Goal: Information Seeking & Learning: Learn about a topic

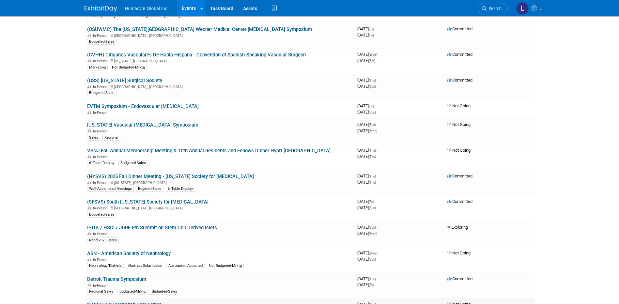
scroll to position [359, 0]
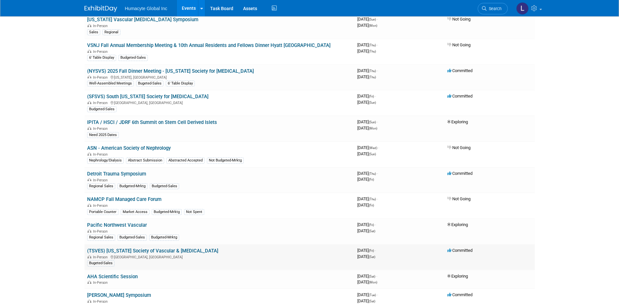
click at [128, 254] on div "In-Person San Antonio, TX" at bounding box center [219, 256] width 265 height 5
click at [126, 252] on link "(TSVES) [US_STATE] Society of Vascular & [MEDICAL_DATA]" at bounding box center [152, 251] width 131 height 6
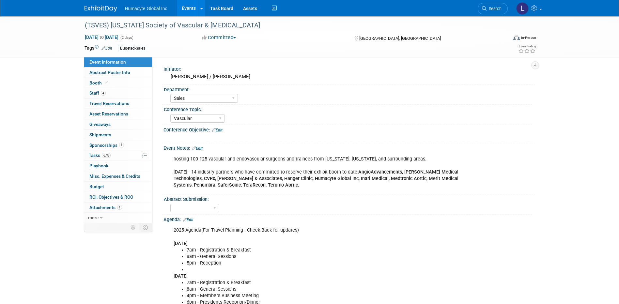
select select "Sales"
select select "Vascular"
click at [100, 147] on span "Sponsorships 1" at bounding box center [106, 145] width 35 height 5
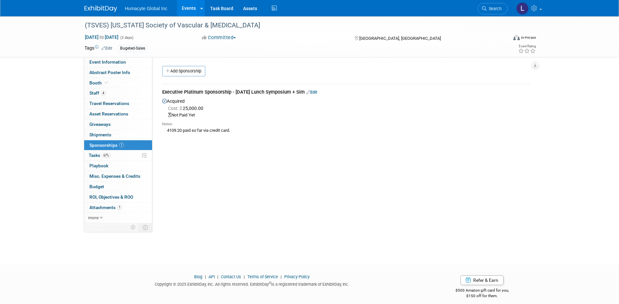
click at [310, 91] on icon at bounding box center [308, 92] width 4 height 4
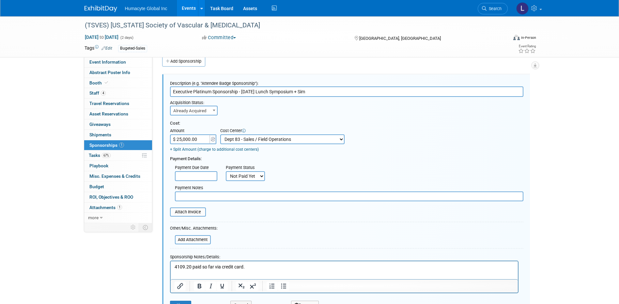
click at [194, 110] on span "Already Acquired" at bounding box center [194, 110] width 46 height 9
click at [303, 130] on div "Cost Center" at bounding box center [282, 131] width 124 height 7
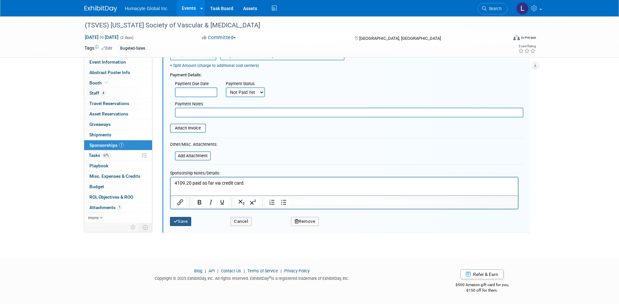
click at [179, 218] on button "Save" at bounding box center [181, 221] width 22 height 9
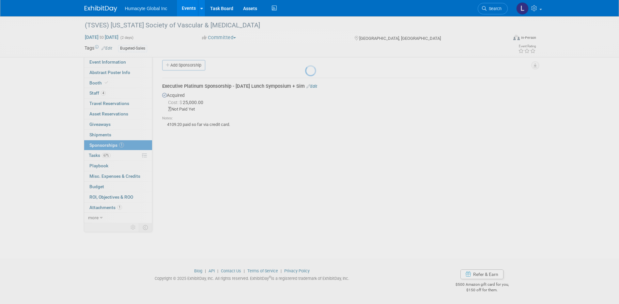
scroll to position [6, 0]
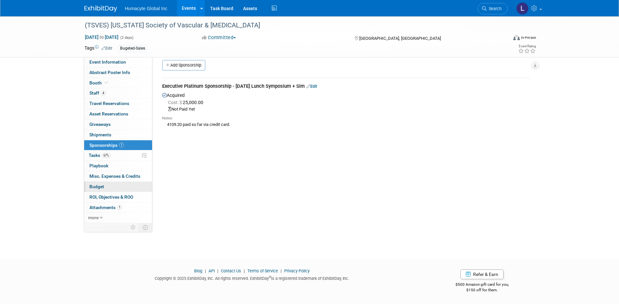
click at [96, 185] on span "Budget" at bounding box center [96, 186] width 15 height 5
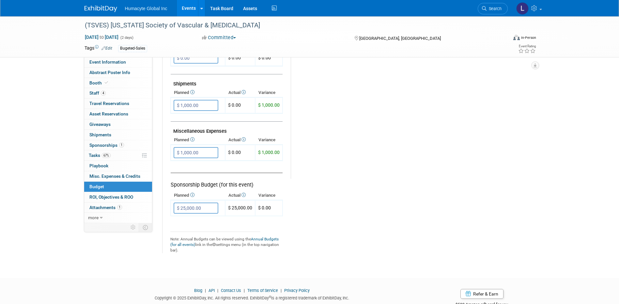
scroll to position [359, 0]
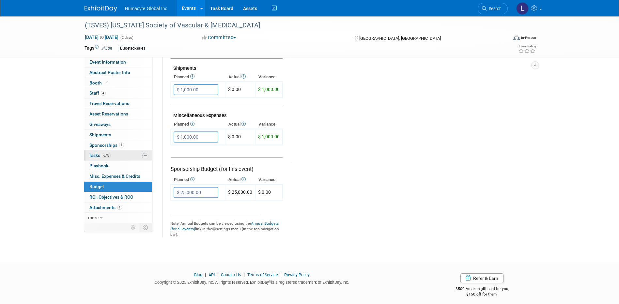
click at [96, 156] on span "Tasks 67%" at bounding box center [100, 155] width 22 height 5
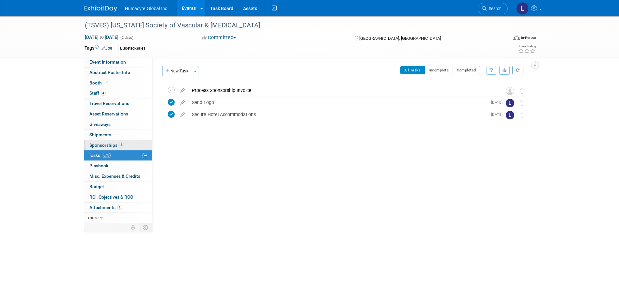
click at [102, 144] on span "Sponsorships 1" at bounding box center [106, 145] width 35 height 5
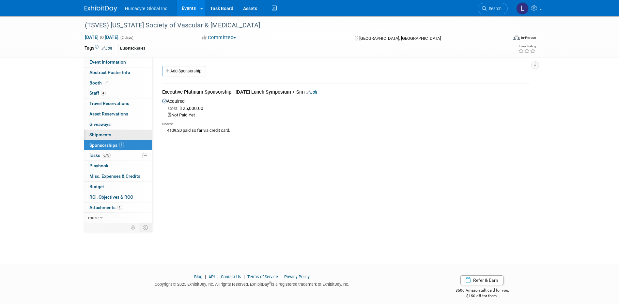
click at [104, 134] on span "Shipments 0" at bounding box center [100, 134] width 22 height 5
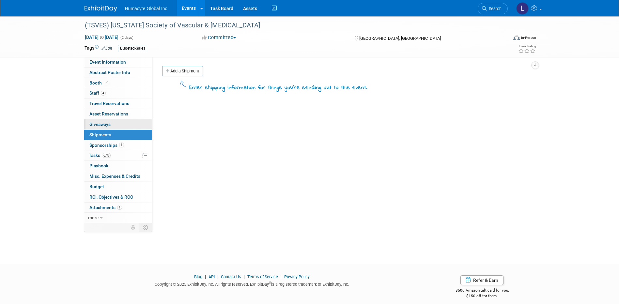
click at [103, 120] on link "0 Giveaways 0" at bounding box center [118, 124] width 68 height 10
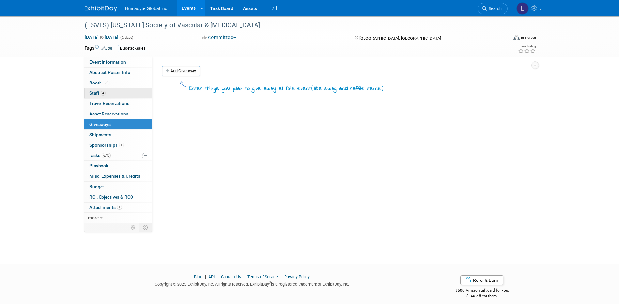
click at [98, 93] on span "Staff 4" at bounding box center [97, 92] width 16 height 5
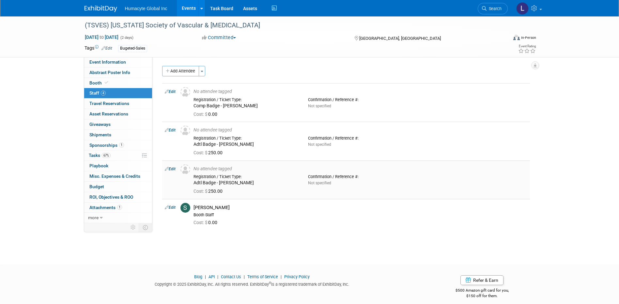
click at [173, 168] on link "Edit" at bounding box center [170, 169] width 11 height 5
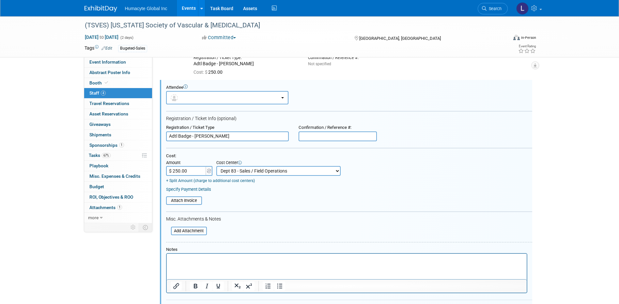
scroll to position [86, 0]
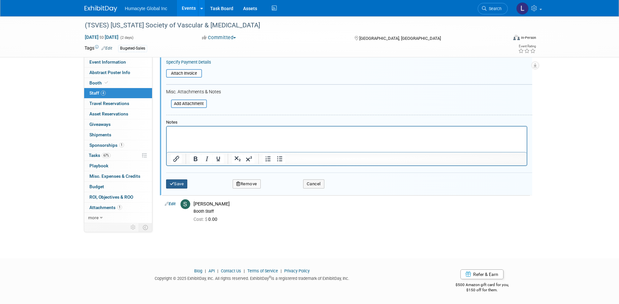
click at [175, 186] on button "Save" at bounding box center [177, 183] width 22 height 9
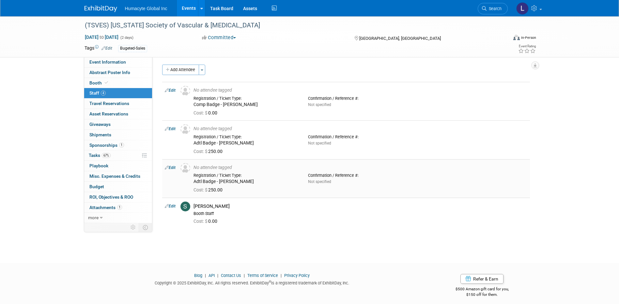
scroll to position [0, 0]
click at [488, 10] on span "Search" at bounding box center [494, 8] width 15 height 5
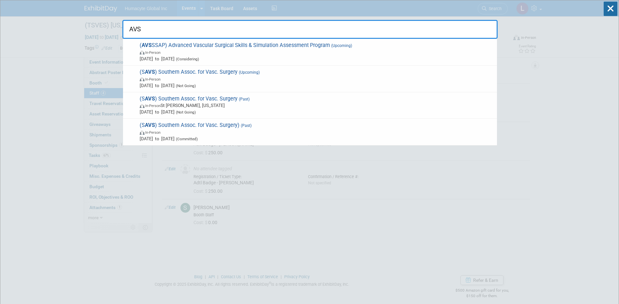
type input "AVSS"
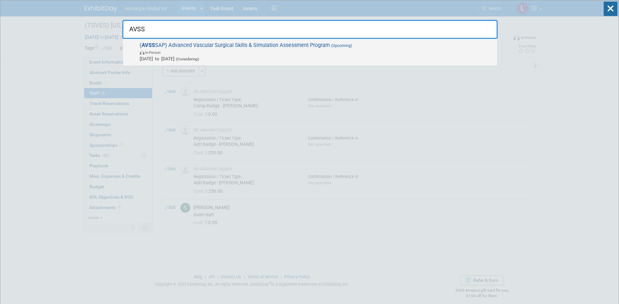
click at [283, 58] on span "Jan 8, 2026 to Jan 9, 2026 (Considering)" at bounding box center [317, 58] width 354 height 7
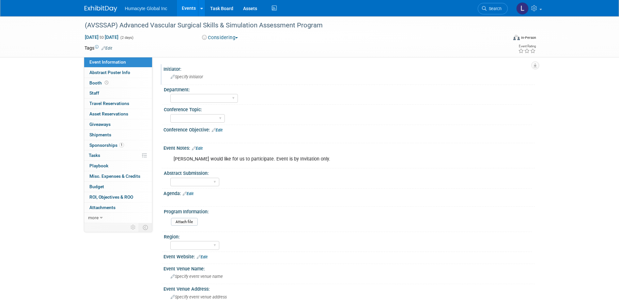
click at [186, 83] on div "Specify initiator" at bounding box center [348, 77] width 371 height 11
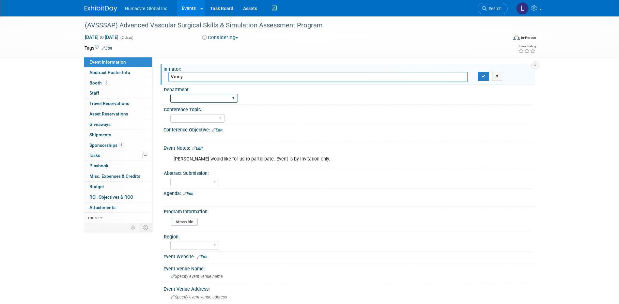
type input "Vinny"
click at [205, 96] on select "Discovery & Pipeline Commercial Managed Care Market Access Marketing Medical Af…" at bounding box center [204, 98] width 68 height 9
select select "Sales"
click at [170, 94] on select "Discovery & Pipeline Commercial Managed Care Market Access Marketing Medical Af…" at bounding box center [204, 98] width 68 height 9
click at [211, 39] on button "Considering" at bounding box center [220, 37] width 41 height 7
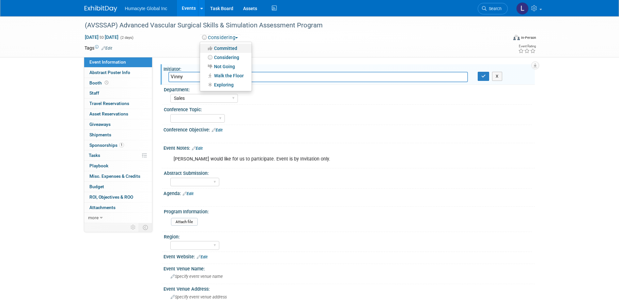
click at [224, 46] on link "Committed" at bounding box center [226, 48] width 52 height 9
click at [168, 23] on div "(AVSSSAP) Advanced Vascular Surgical Skills & Simulation Assessment Program" at bounding box center [290, 26] width 415 height 12
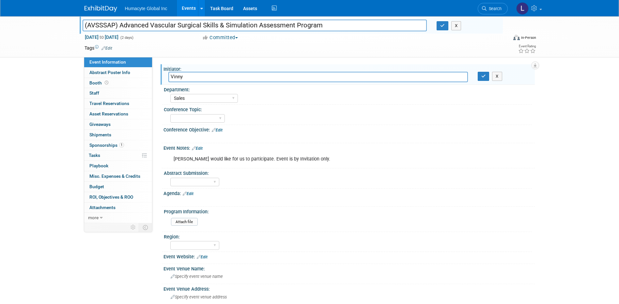
click at [168, 23] on input "(AVSSSAP) Advanced Vascular Surgical Skills & Simulation Assessment Program" at bounding box center [255, 25] width 345 height 11
click at [326, 134] on div "X" at bounding box center [348, 133] width 363 height 3
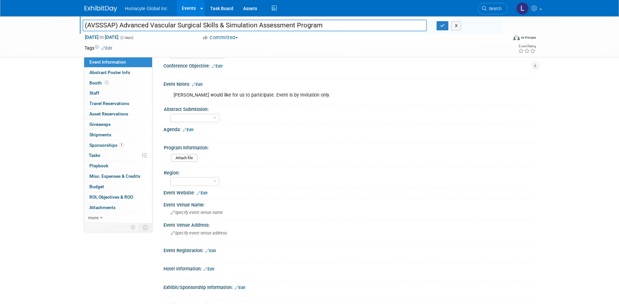
scroll to position [65, 0]
click at [223, 209] on span "Specify event venue name" at bounding box center [197, 211] width 52 height 5
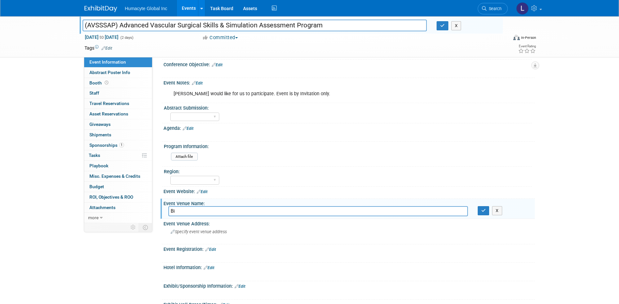
type input "B"
click at [206, 230] on span "Specify event venue address" at bounding box center [199, 231] width 56 height 5
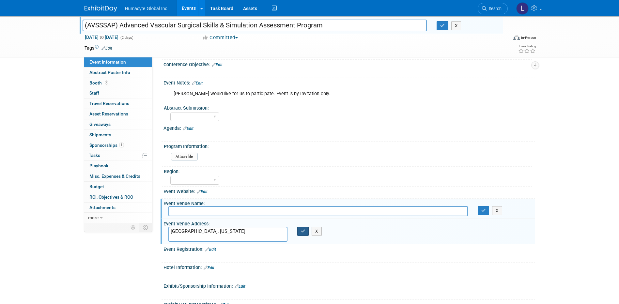
type textarea "Birmingham, Michigan"
click at [303, 233] on button "button" at bounding box center [303, 231] width 12 height 9
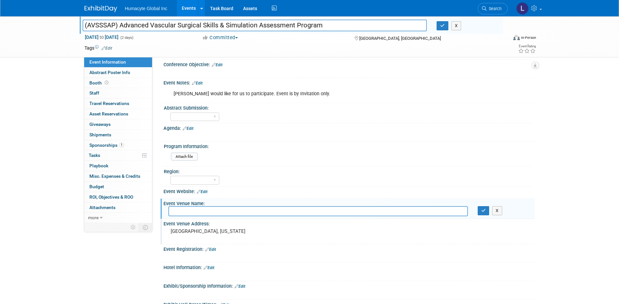
click at [106, 46] on link "Edit" at bounding box center [106, 48] width 11 height 5
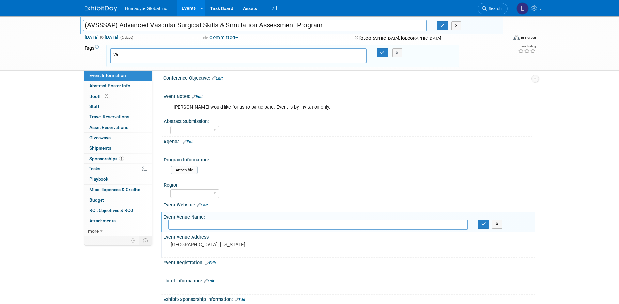
type input "Well"
click at [134, 72] on div "Well-Assembled Meetings" at bounding box center [155, 69] width 91 height 9
type input "Well-Assembled Meetings"
type input "Bud"
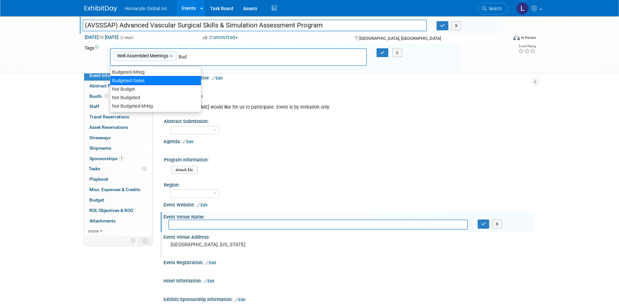
click at [124, 83] on div "Budgeted-Sales" at bounding box center [155, 80] width 91 height 9
type input "Well-Assembled Meetings, Budgeted-Sales"
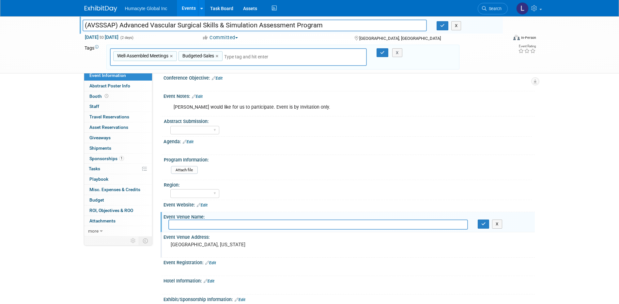
click at [526, 138] on div "Agenda: Edit" at bounding box center [348, 141] width 371 height 8
click at [382, 51] on icon "button" at bounding box center [382, 53] width 5 height 4
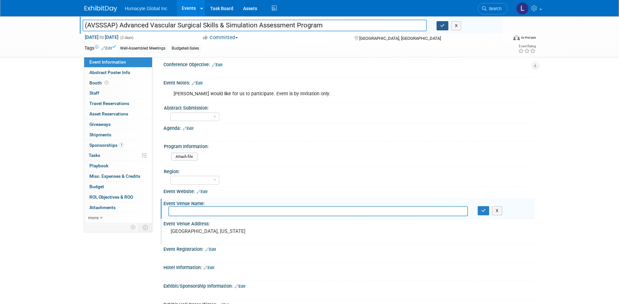
click at [442, 24] on icon "button" at bounding box center [442, 25] width 5 height 4
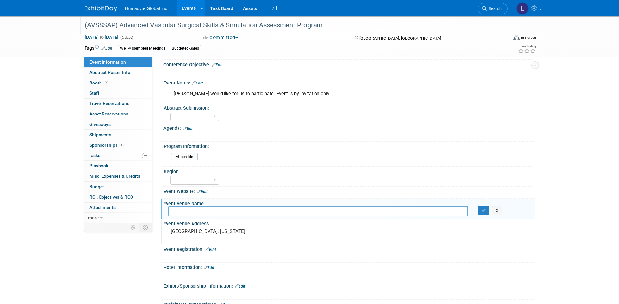
click at [184, 211] on input "text" at bounding box center [318, 211] width 300 height 10
paste input "THE TOWNSEND HOTEL"
type input "THE TOWNSEND HOTEL"
drag, startPoint x: 478, startPoint y: 209, endPoint x: 486, endPoint y: 211, distance: 8.3
click at [478, 209] on button "button" at bounding box center [484, 210] width 12 height 9
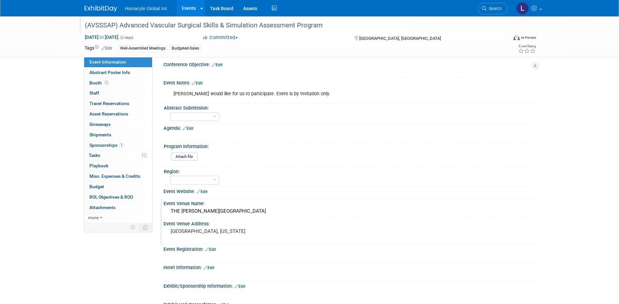
click at [208, 235] on div "Birmingham, Michigan" at bounding box center [240, 234] width 145 height 15
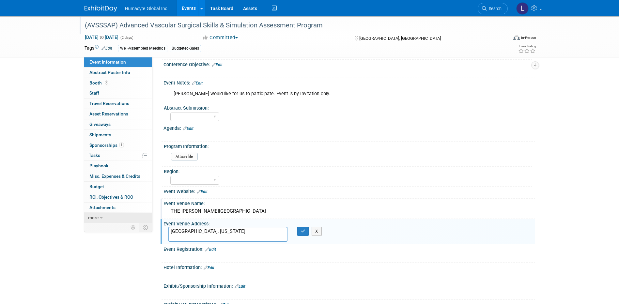
drag, startPoint x: 220, startPoint y: 232, endPoint x: 129, endPoint y: 215, distance: 92.5
click at [129, 215] on div "Event Information Event Info Abstract Poster Info Abstract Poster Info Booth Bo…" at bounding box center [310, 173] width 460 height 445
type textarea "100 Townsend St, Birmingham, MI 48009"
click at [301, 230] on icon "button" at bounding box center [303, 231] width 5 height 4
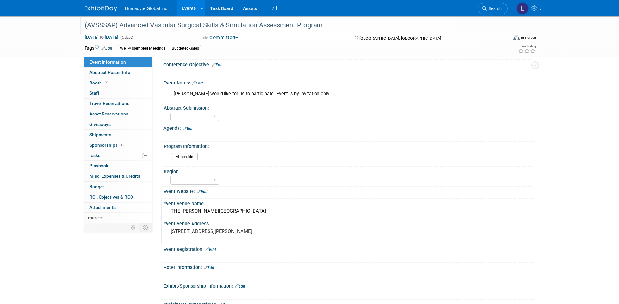
click at [205, 192] on link "Edit" at bounding box center [202, 192] width 11 height 5
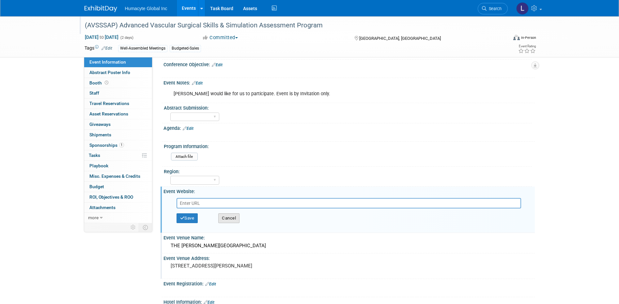
click at [235, 216] on button "Cancel" at bounding box center [228, 218] width 21 height 10
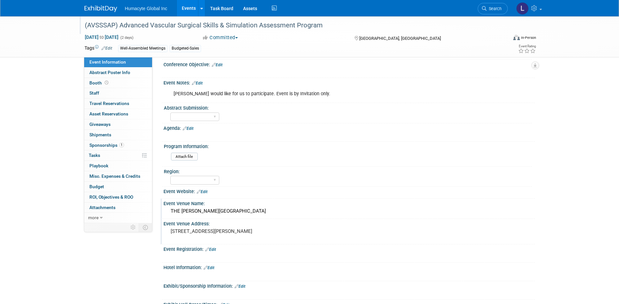
click at [235, 233] on pre "100 Townsend St, Birmingham, MI 48009" at bounding box center [241, 231] width 140 height 6
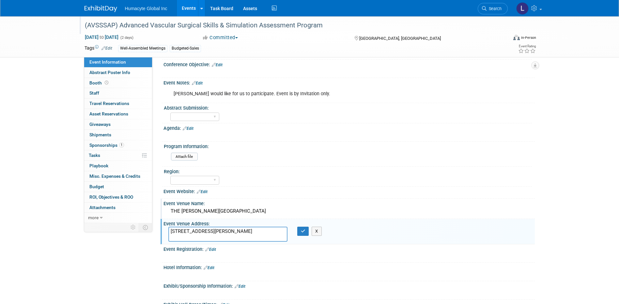
click at [210, 232] on textarea "100 Townsend St, Birmingham, MI 48009" at bounding box center [227, 234] width 119 height 15
click at [237, 238] on textarea "100 Townsend St, Birmingham, MI 48009" at bounding box center [227, 234] width 119 height 15
type textarea "100 Townsend St, Birmingham, MI 48009"
click at [213, 269] on link "Edit" at bounding box center [209, 268] width 11 height 5
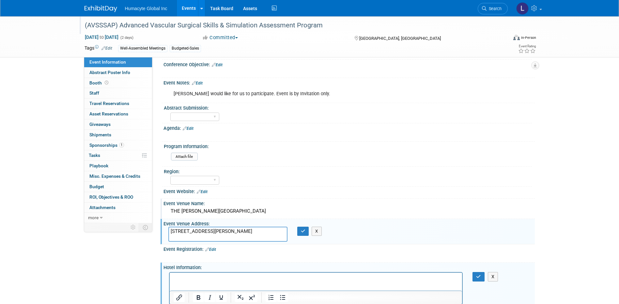
scroll to position [0, 0]
click at [245, 278] on p "https://avsssap.com/venue/" at bounding box center [315, 278] width 285 height 7
click at [180, 296] on icon "Insert/edit link" at bounding box center [179, 298] width 8 height 8
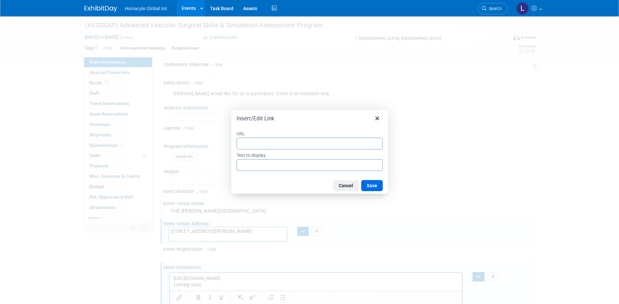
type input "https://avsssap.com/venue/"
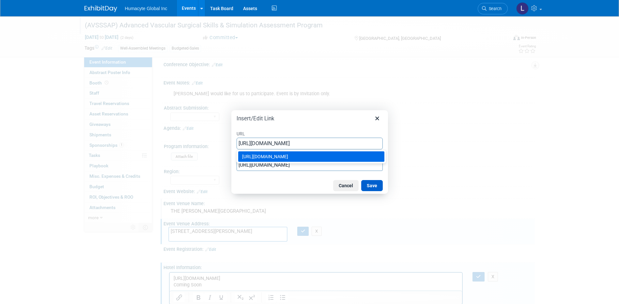
click at [370, 186] on button "Save" at bounding box center [372, 185] width 22 height 11
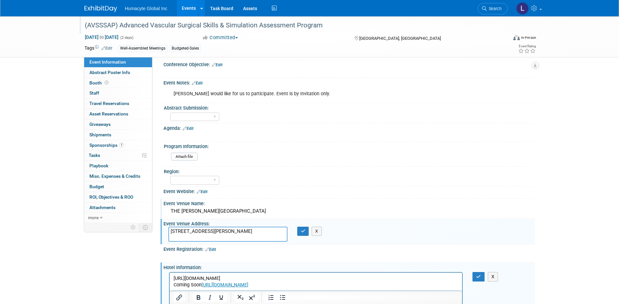
drag, startPoint x: 235, startPoint y: 276, endPoint x: 158, endPoint y: 274, distance: 76.7
click at [169, 274] on html "https://avsssap.com/venue/ Coming Soon https://avsssap.com/venue/" at bounding box center [315, 280] width 293 height 16
click at [478, 277] on icon "button" at bounding box center [478, 276] width 5 height 5
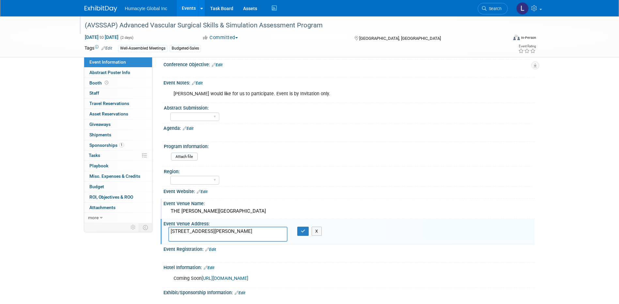
drag, startPoint x: 273, startPoint y: 270, endPoint x: 299, endPoint y: 270, distance: 25.5
click at [273, 271] on div "Coming Soon https://avsssap.com/venue/ X" at bounding box center [348, 272] width 363 height 3
click at [209, 269] on link "Edit" at bounding box center [209, 268] width 11 height 5
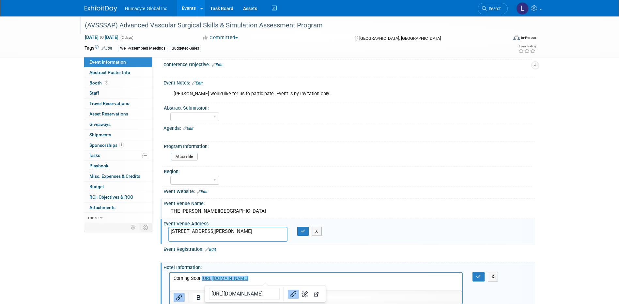
click at [270, 280] on p "Coming Soon https://avsssap.com/venue/﻿" at bounding box center [315, 278] width 285 height 7
click at [277, 281] on p "Coming Soon https://avsssap.com/venue/﻿" at bounding box center [315, 278] width 285 height 7
click at [316, 271] on div "Coming Soon https://avsssap.com/venue/ X" at bounding box center [348, 272] width 363 height 3
click at [311, 277] on p "Coming Soon https://avsssap.com/venue/﻿" at bounding box center [315, 278] width 285 height 7
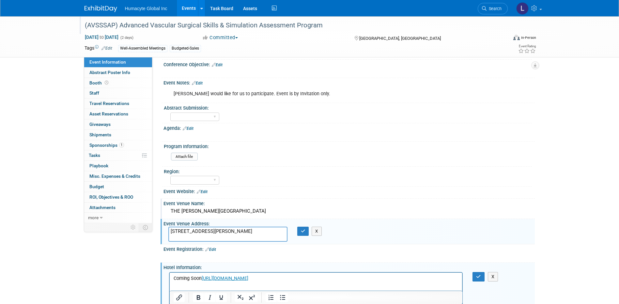
scroll to position [102, 0]
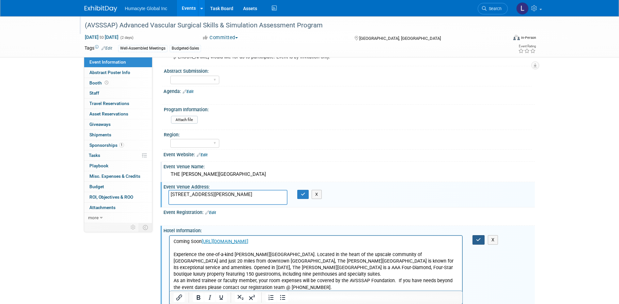
click at [481, 239] on icon "button" at bounding box center [478, 240] width 5 height 5
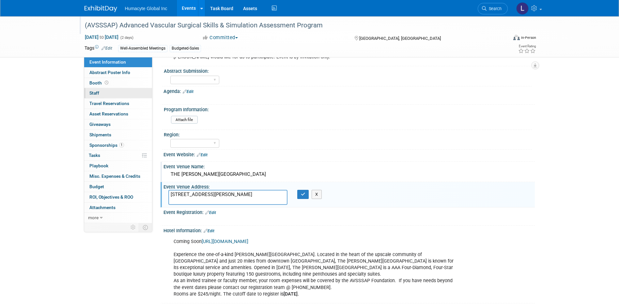
click at [98, 88] on link "0 Staff 0" at bounding box center [118, 93] width 68 height 10
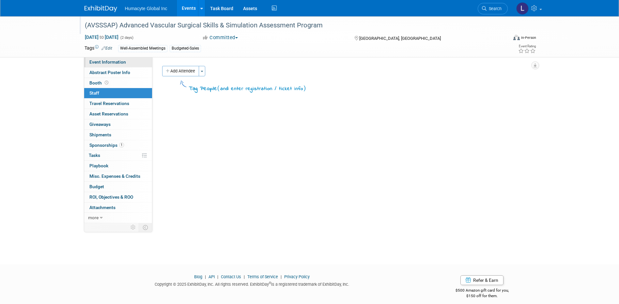
click at [108, 62] on span "Event Information" at bounding box center [107, 61] width 37 height 5
select select "Sales"
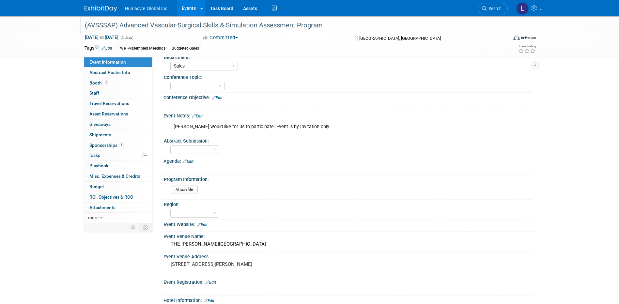
scroll to position [33, 0]
click at [211, 225] on div "Event Website: Edit" at bounding box center [348, 223] width 371 height 8
click at [209, 225] on div "Event Website: Edit" at bounding box center [348, 223] width 371 height 8
click at [205, 225] on link "Edit" at bounding box center [202, 224] width 11 height 5
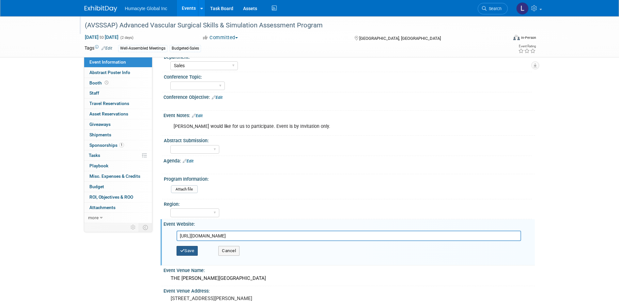
type input "https://avsssap.com/"
click at [181, 250] on icon "button" at bounding box center [182, 251] width 5 height 4
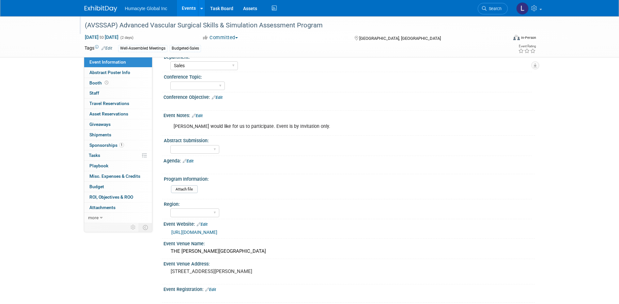
click at [186, 8] on link "Events" at bounding box center [189, 8] width 24 height 16
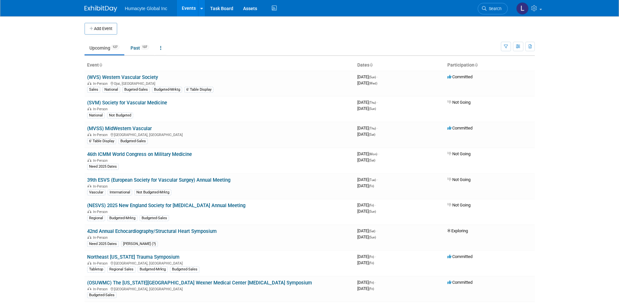
click at [192, 11] on link "Events" at bounding box center [189, 8] width 24 height 16
click at [496, 8] on span "Search" at bounding box center [494, 8] width 15 height 5
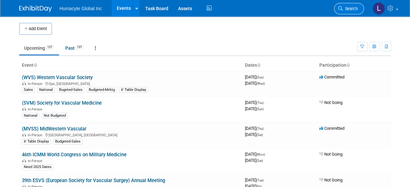
click at [351, 12] on link "Search" at bounding box center [349, 8] width 30 height 11
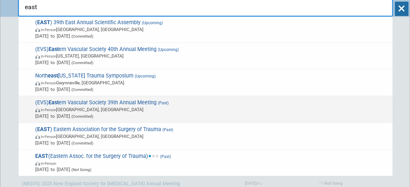
scroll to position [33, 0]
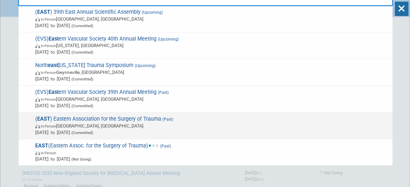
type input "east"
click at [103, 122] on span "In-Person Tucson, AZ" at bounding box center [212, 125] width 354 height 7
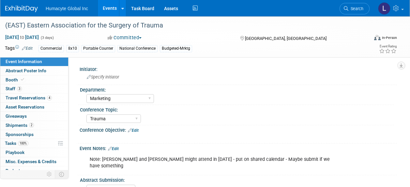
select select "Marketing"
select select "Trauma"
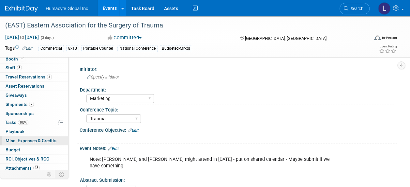
scroll to position [31, 0]
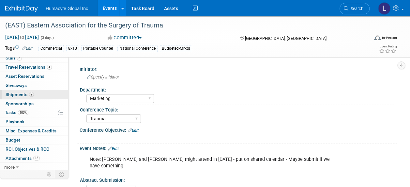
click at [17, 93] on span "Shipments 2" at bounding box center [20, 94] width 28 height 5
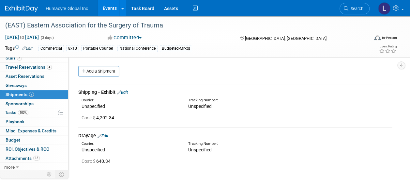
click at [128, 93] on link "Edit" at bounding box center [122, 92] width 11 height 5
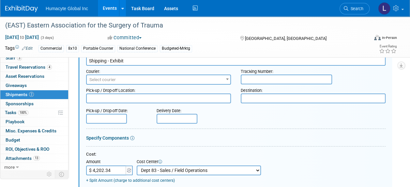
scroll to position [75, 0]
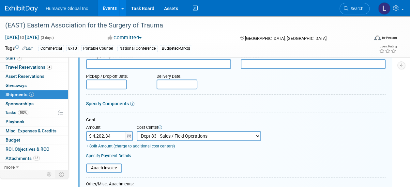
click at [204, 135] on select "-- Not Specified -- Dept 10 - Clinical Dept 11 - Clinical Ops Dept 12 - Medical…" at bounding box center [199, 136] width 124 height 10
select select "18966164"
click at [137, 131] on select "-- Not Specified -- Dept 10 - Clinical Dept 11 - Clinical Ops Dept 12 - Medical…" at bounding box center [199, 136] width 124 height 10
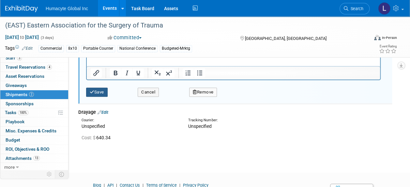
click at [93, 90] on icon "submit" at bounding box center [92, 92] width 5 height 4
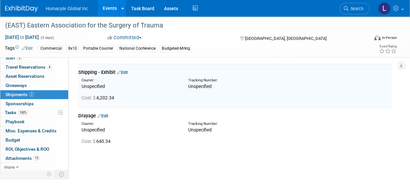
scroll to position [9, 0]
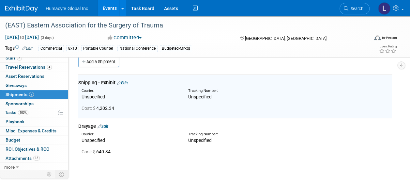
click at [102, 123] on div "Drayage Edit" at bounding box center [235, 126] width 314 height 7
click at [104, 125] on link "Edit" at bounding box center [103, 126] width 11 height 5
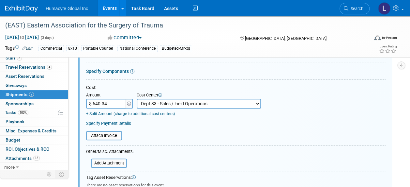
scroll to position [151, 0]
click at [151, 101] on select "-- Not Specified -- Dept 10 - Clinical Dept 11 - Clinical Ops Dept 12 - Medical…" at bounding box center [199, 103] width 124 height 10
select select "18966164"
click at [137, 98] on select "-- Not Specified -- Dept 10 - Clinical Dept 11 - Clinical Ops Dept 12 - Medical…" at bounding box center [199, 103] width 124 height 10
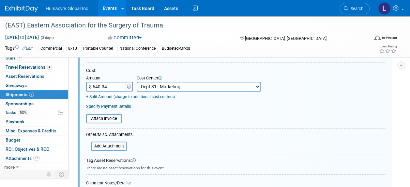
scroll to position [249, 0]
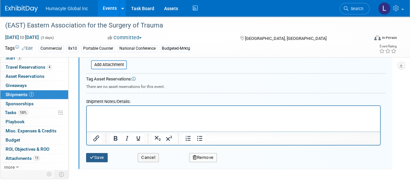
click at [98, 155] on button "Save" at bounding box center [97, 157] width 22 height 9
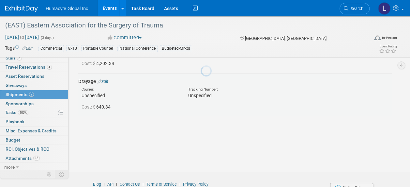
scroll to position [53, 0]
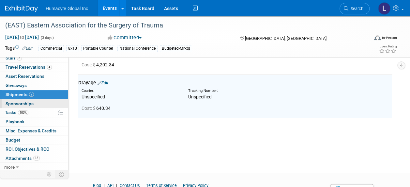
click at [20, 102] on span "Sponsorships 0" at bounding box center [20, 103] width 28 height 5
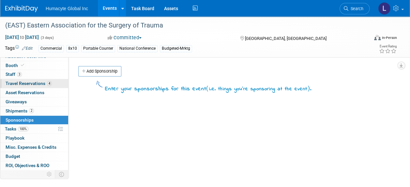
scroll to position [0, 0]
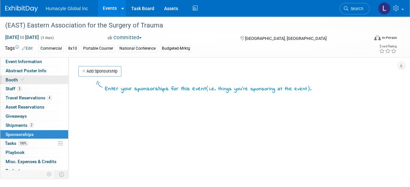
click at [13, 79] on span "Booth" at bounding box center [16, 79] width 20 height 5
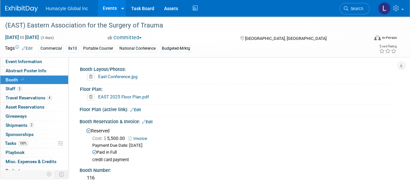
click at [151, 121] on link "Edit" at bounding box center [147, 121] width 11 height 5
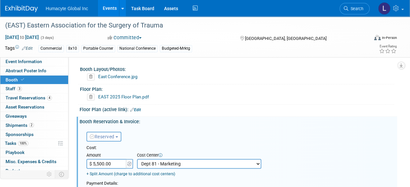
click at [175, 126] on div "Reserved Need to Reserve Reserved No Reservation Required Ideally by:" at bounding box center [240, 135] width 316 height 19
click at [219, 136] on div "Reserved Need to Reserve Reserved No Reservation Required Ideally by:" at bounding box center [240, 135] width 316 height 19
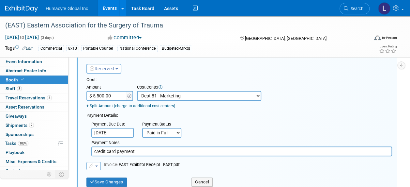
scroll to position [131, 0]
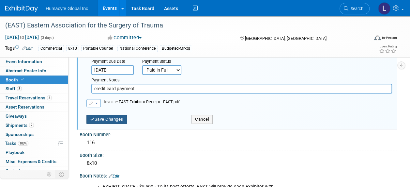
click at [107, 120] on button "Save Changes" at bounding box center [106, 119] width 40 height 9
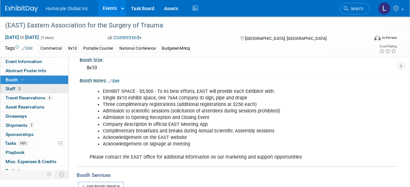
click at [8, 88] on span "Staff 3" at bounding box center [14, 88] width 16 height 5
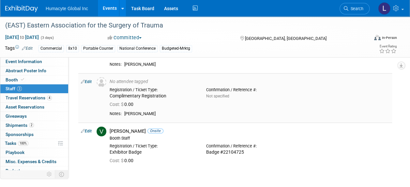
scroll to position [65, 0]
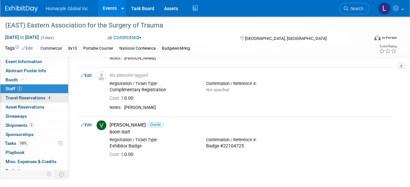
click at [37, 96] on span "Travel Reservations 4" at bounding box center [29, 97] width 46 height 5
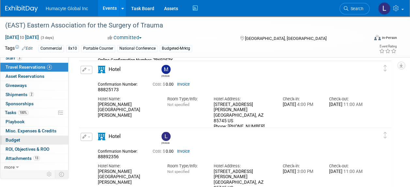
scroll to position [228, 0]
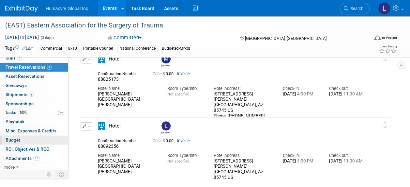
click at [17, 137] on span "Budget" at bounding box center [13, 139] width 15 height 5
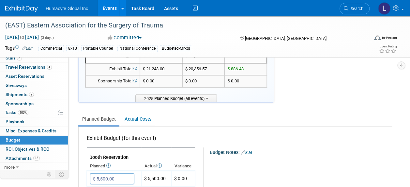
scroll to position [0, 0]
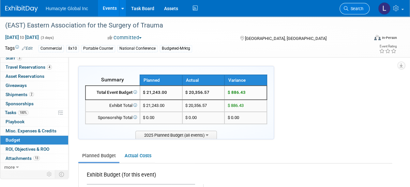
click at [357, 12] on link "Search" at bounding box center [355, 8] width 30 height 11
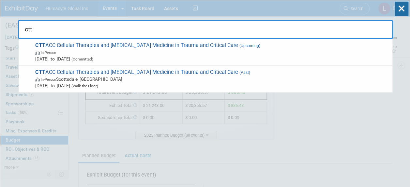
type input "ctta"
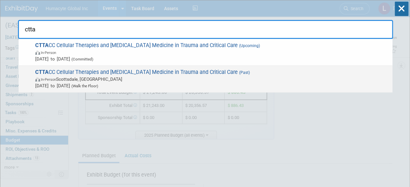
click at [190, 79] on span "In-Person Scottsdale, AZ" at bounding box center [212, 79] width 354 height 7
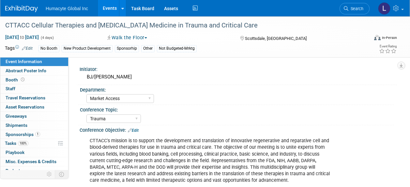
select select "Market Access"
select select "Trauma"
select select "No"
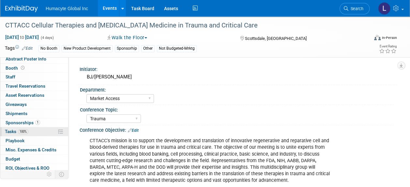
scroll to position [31, 0]
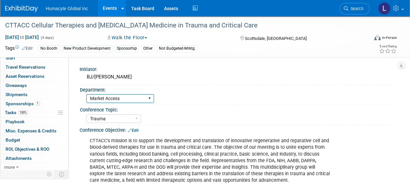
click at [97, 98] on select "Discovery & Pipeline Commercial Managed Care Market Access Marketing Medical Af…" at bounding box center [120, 98] width 68 height 9
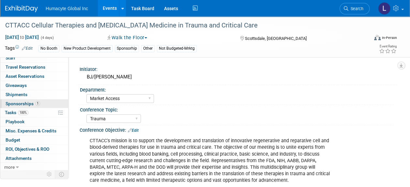
click at [22, 103] on span "Sponsorships 1" at bounding box center [23, 103] width 35 height 5
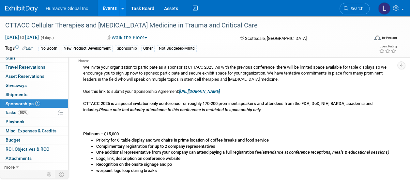
scroll to position [33, 0]
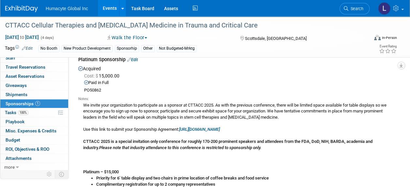
click at [136, 59] on link "Edit" at bounding box center [132, 59] width 11 height 5
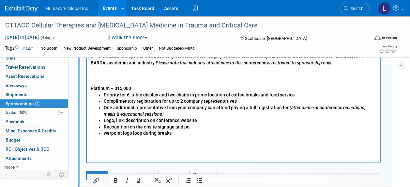
scroll to position [335, 0]
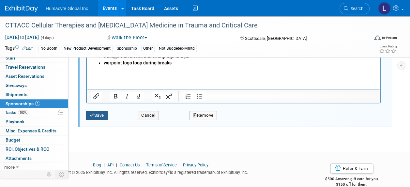
click at [93, 114] on icon "submit" at bounding box center [92, 115] width 5 height 4
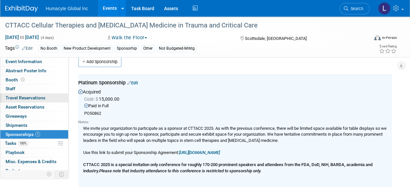
scroll to position [0, 0]
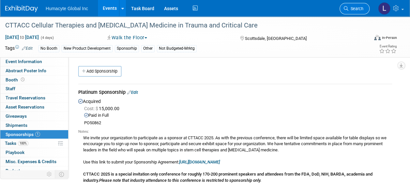
click at [357, 8] on span "Search" at bounding box center [355, 8] width 15 height 5
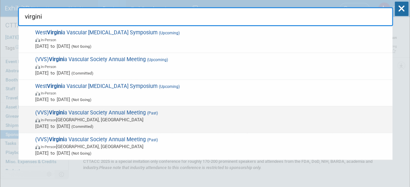
scroll to position [33, 0]
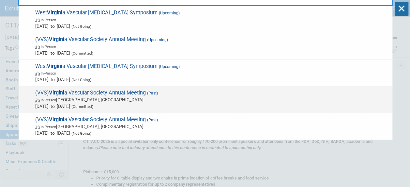
type input "virgini"
click at [116, 92] on span "(VVS) Virgini a Vascular Society Annual Meeting (Past) In-Person Roanoke, VA Se…" at bounding box center [211, 99] width 356 height 20
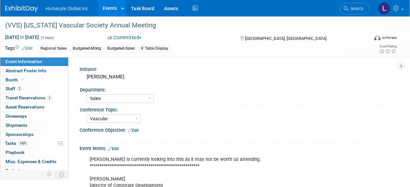
select select "Sales"
select select "Vascular"
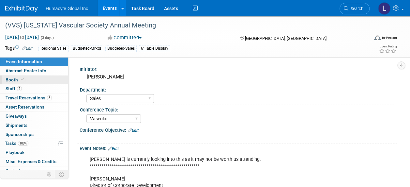
click at [12, 80] on span "Booth" at bounding box center [16, 79] width 20 height 5
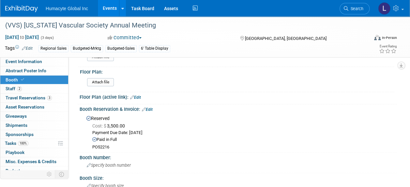
scroll to position [33, 0]
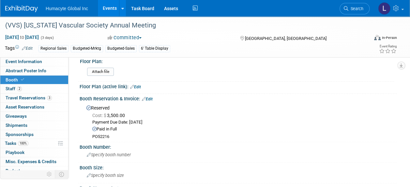
click at [150, 98] on link "Edit" at bounding box center [147, 99] width 11 height 5
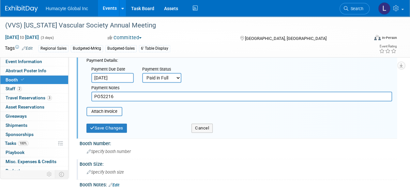
scroll to position [163, 0]
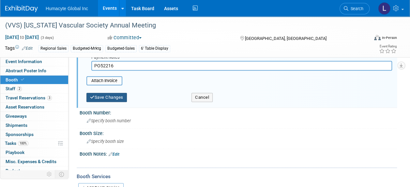
click at [114, 99] on button "Save Changes" at bounding box center [106, 97] width 40 height 9
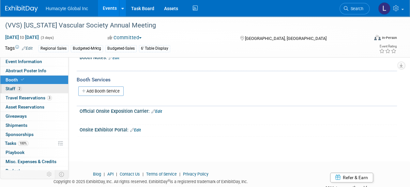
click at [14, 87] on span "Staff 2" at bounding box center [14, 88] width 16 height 5
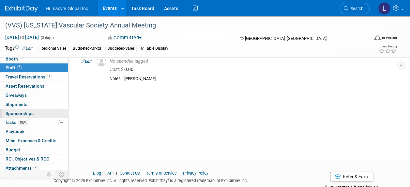
scroll to position [31, 0]
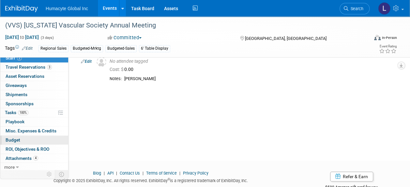
click at [16, 137] on span "Budget" at bounding box center [13, 139] width 15 height 5
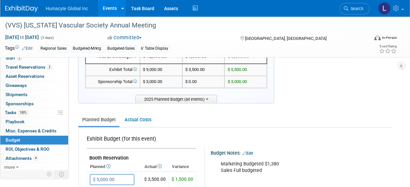
scroll to position [0, 0]
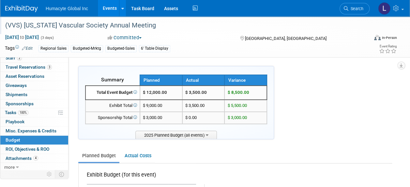
click at [354, 17] on div at bounding box center [185, 19] width 365 height 6
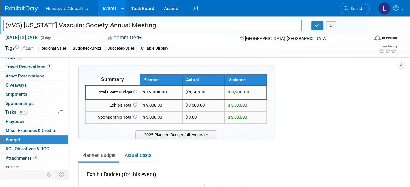
scroll to position [31, 0]
click at [353, 11] on link "Search" at bounding box center [355, 8] width 30 height 11
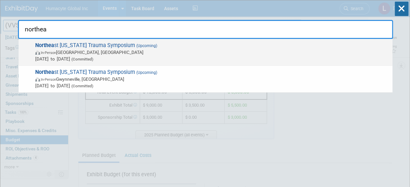
type input "northea"
click at [56, 52] on span "In-Person" at bounding box center [48, 53] width 15 height 4
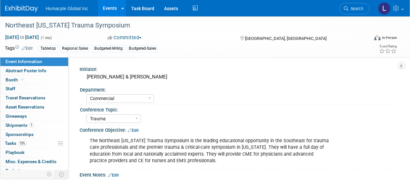
select select "Commercial"
select select "Trauma"
select select "No"
select select "Southeast"
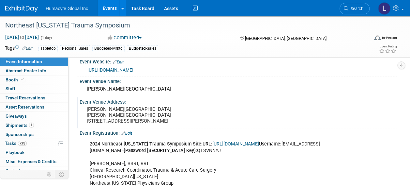
scroll to position [261, 0]
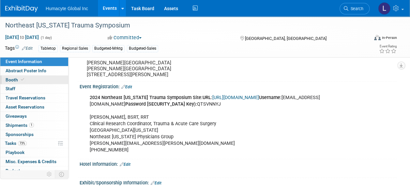
click at [29, 80] on link "Booth" at bounding box center [34, 79] width 68 height 9
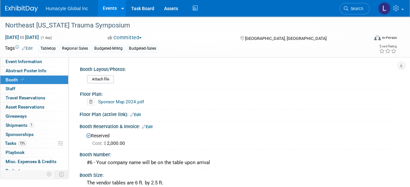
click at [149, 126] on link "Edit" at bounding box center [147, 126] width 11 height 5
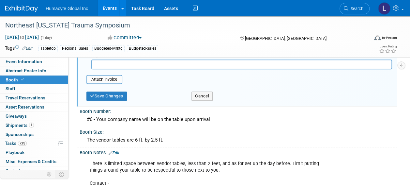
scroll to position [196, 0]
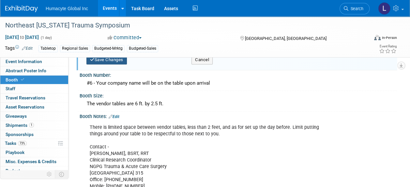
click at [101, 60] on button "Save Changes" at bounding box center [106, 59] width 40 height 9
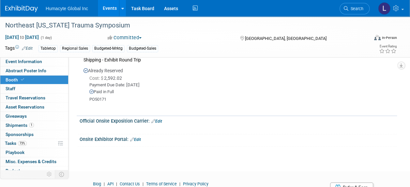
scroll to position [228, 0]
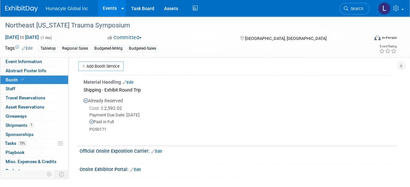
click at [132, 81] on link "Edit" at bounding box center [128, 82] width 11 height 5
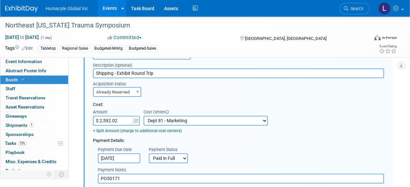
scroll to position [294, 0]
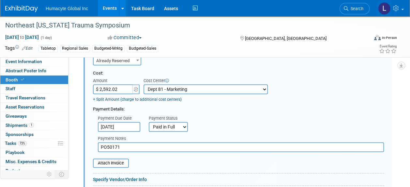
click at [154, 87] on select "-- Not Specified -- Dept 10 - Clinical Dept 11 - Clinical Ops Dept 12 - Medical…" at bounding box center [206, 89] width 124 height 10
select select "18966166"
click at [144, 84] on select "-- Not Specified -- Dept 10 - Clinical Dept 11 - Clinical Ops Dept 12 - Medical…" at bounding box center [206, 89] width 124 height 10
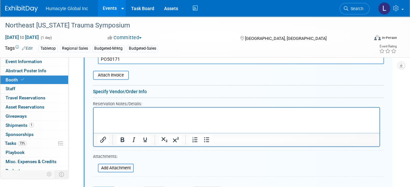
scroll to position [392, 0]
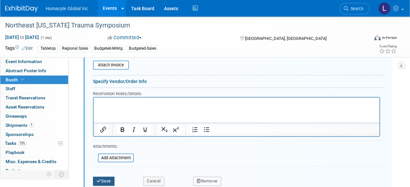
click at [109, 179] on button "Save" at bounding box center [104, 180] width 22 height 9
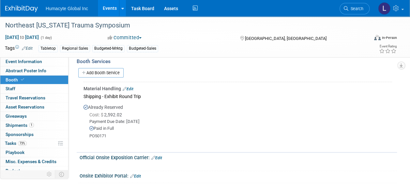
scroll to position [189, 0]
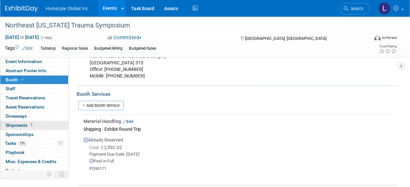
click at [14, 121] on link "1 Shipments 1" at bounding box center [34, 125] width 68 height 9
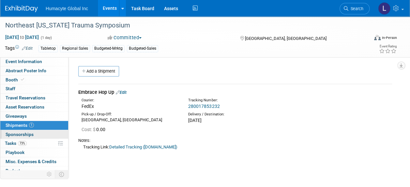
click at [17, 131] on span "Sponsorships 0" at bounding box center [20, 133] width 28 height 5
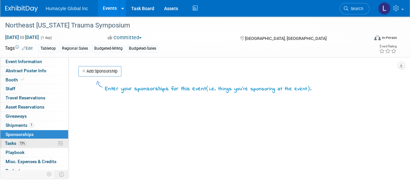
click at [11, 144] on span "Tasks 73%" at bounding box center [16, 142] width 22 height 5
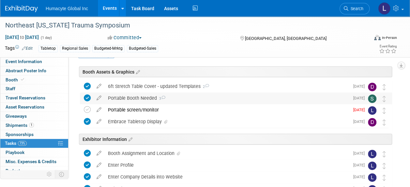
scroll to position [33, 0]
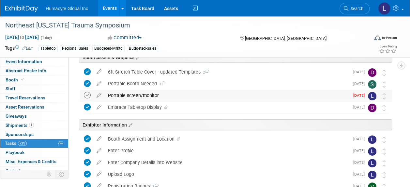
click at [87, 95] on icon at bounding box center [87, 95] width 7 height 7
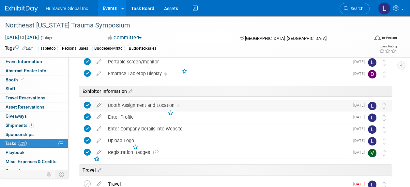
scroll to position [131, 0]
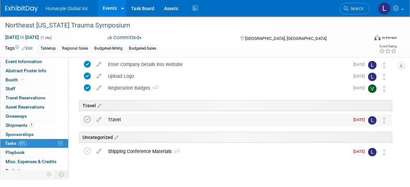
click at [84, 118] on icon at bounding box center [87, 119] width 7 height 7
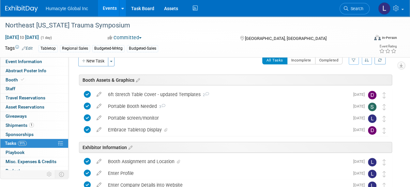
scroll to position [0, 0]
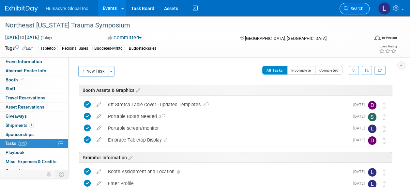
click at [349, 10] on span "Search" at bounding box center [355, 8] width 15 height 5
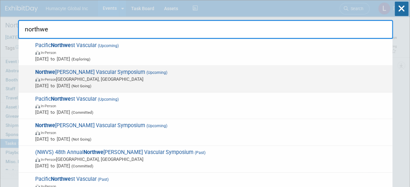
type input "northwe"
click at [145, 71] on span "(Upcoming)" at bounding box center [156, 72] width 22 height 5
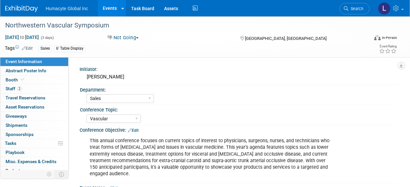
select select "Sales"
select select "Vascular"
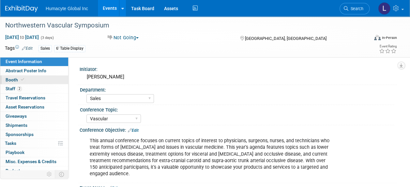
click at [16, 81] on span "Booth" at bounding box center [16, 79] width 20 height 5
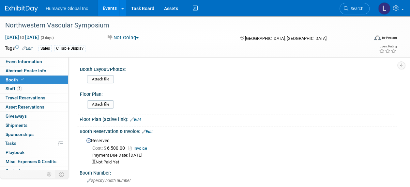
scroll to position [33, 0]
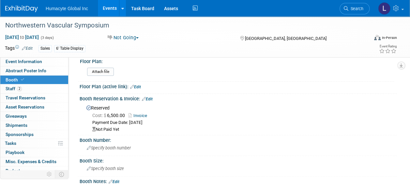
click at [150, 99] on link "Edit" at bounding box center [147, 99] width 11 height 5
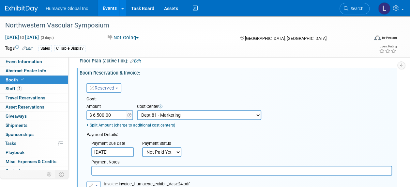
scroll to position [98, 0]
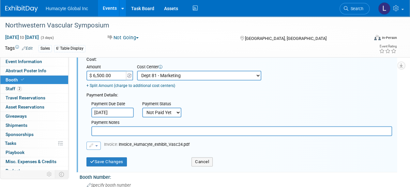
click at [162, 72] on select "-- Not Specified -- Dept 10 - Clinical Dept 11 - Clinical Ops Dept 12 - Medical…" at bounding box center [199, 75] width 124 height 10
select select "18966166"
click at [137, 70] on select "-- Not Specified -- Dept 10 - Clinical Dept 11 - Clinical Ops Dept 12 - Medical…" at bounding box center [199, 75] width 124 height 10
click at [239, 91] on div "Payment Details:" at bounding box center [239, 94] width 306 height 8
click at [110, 160] on button "Save Changes" at bounding box center [106, 161] width 40 height 9
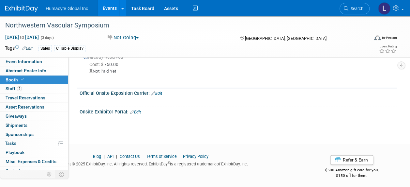
scroll to position [425, 0]
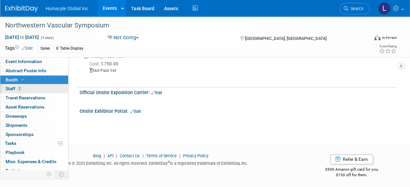
click at [15, 85] on link "2 Staff 2" at bounding box center [34, 88] width 68 height 9
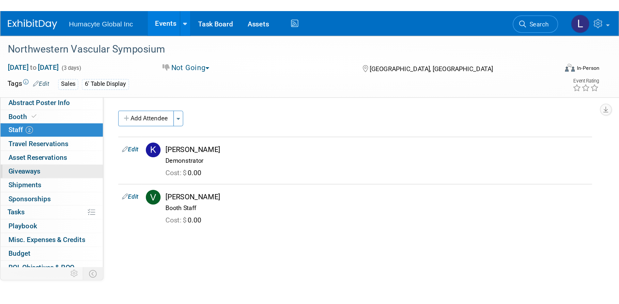
scroll to position [0, 0]
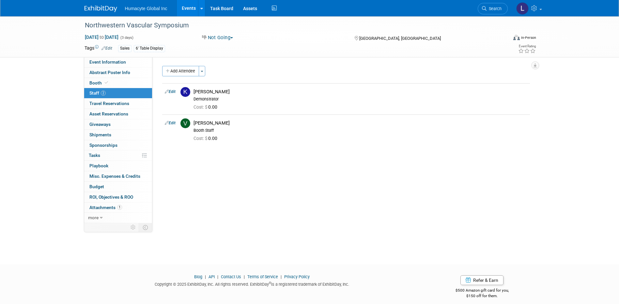
click at [190, 5] on link "Events" at bounding box center [189, 8] width 24 height 16
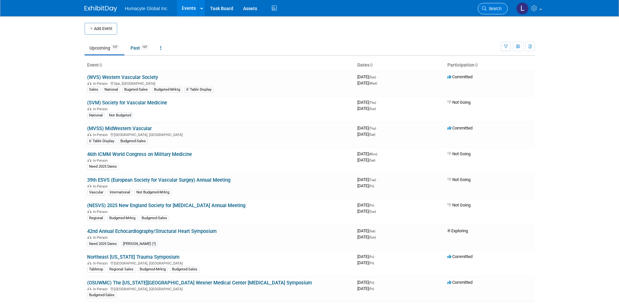
click at [502, 10] on link "Search" at bounding box center [493, 8] width 30 height 11
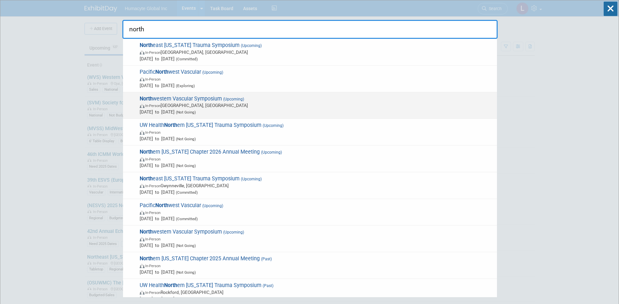
type input "north"
click at [198, 108] on span "In-Person [GEOGRAPHIC_DATA], [GEOGRAPHIC_DATA]" at bounding box center [317, 105] width 354 height 7
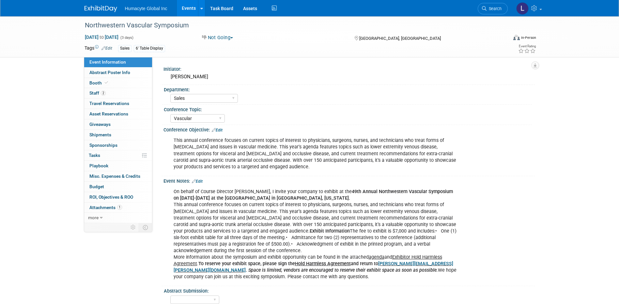
select select "Sales"
select select "Vascular"
click at [93, 92] on span "Staff 2" at bounding box center [97, 92] width 16 height 5
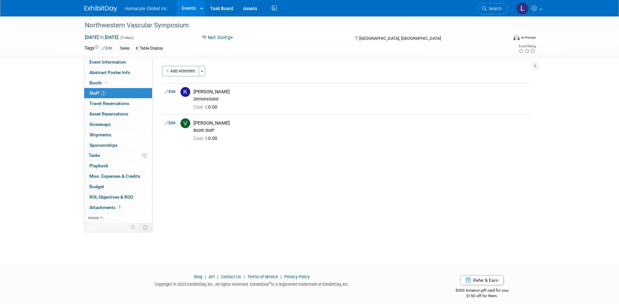
click at [191, 7] on link "Events" at bounding box center [189, 8] width 24 height 16
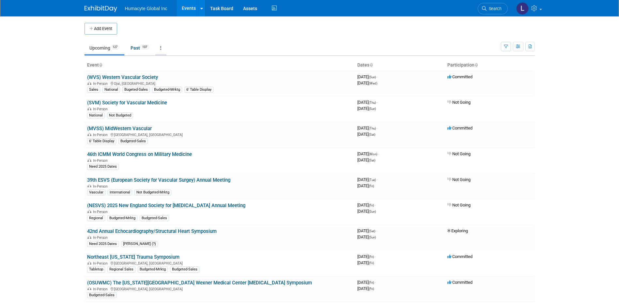
click at [162, 43] on link at bounding box center [160, 48] width 11 height 12
click at [178, 75] on link "Grouped Annually Events grouped by year" at bounding box center [181, 77] width 52 height 14
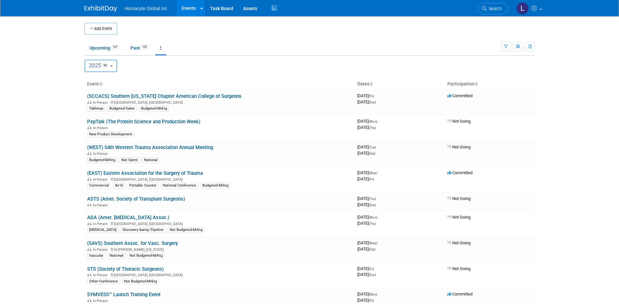
click at [115, 65] on button "2025 94" at bounding box center [101, 66] width 33 height 12
click at [101, 121] on label "2026 96" at bounding box center [102, 121] width 28 height 11
click at [90, 121] on input "2026 96" at bounding box center [88, 121] width 4 height 4
select select "2026"
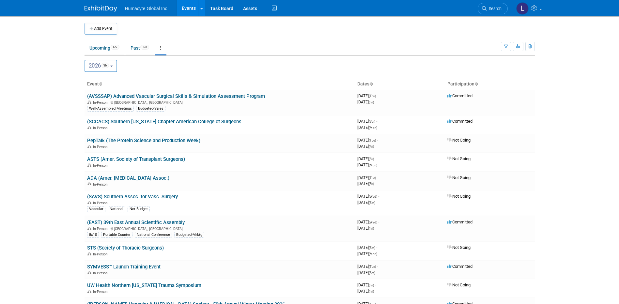
click at [112, 67] on button "2026 96" at bounding box center [101, 66] width 33 height 12
click at [99, 106] on label "2025 94" at bounding box center [102, 108] width 28 height 11
click at [90, 106] on input "2025 94" at bounding box center [88, 108] width 4 height 4
select select "2025"
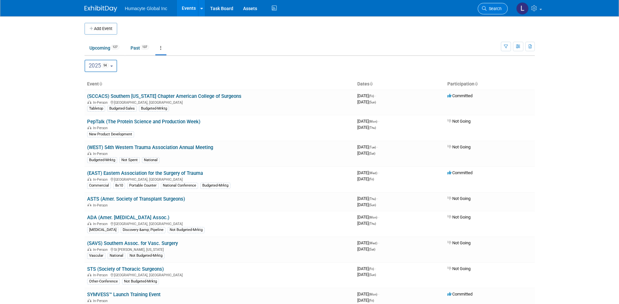
click at [504, 7] on link "Search" at bounding box center [493, 8] width 30 height 11
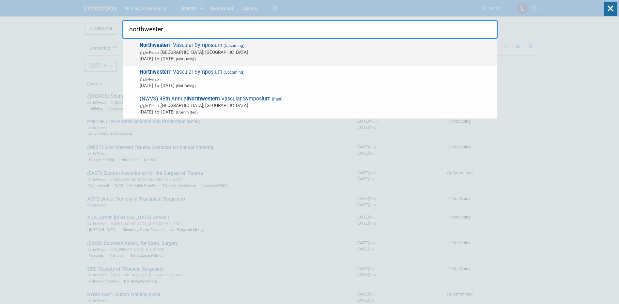
type input "northwester"
click at [187, 49] on span "In-Person [GEOGRAPHIC_DATA], [GEOGRAPHIC_DATA]" at bounding box center [317, 52] width 354 height 7
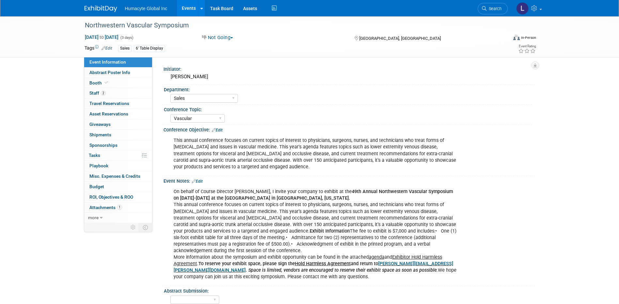
select select "Sales"
select select "Vascular"
click at [92, 92] on span "Staff 2" at bounding box center [97, 92] width 16 height 5
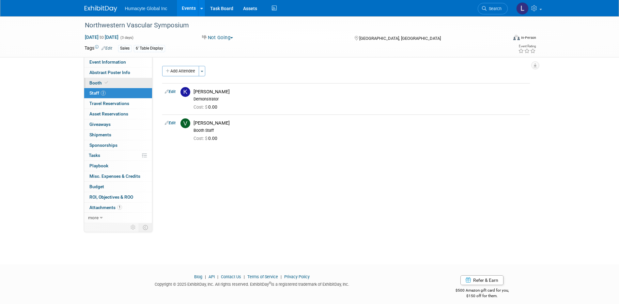
click at [95, 80] on span "Booth" at bounding box center [99, 82] width 20 height 5
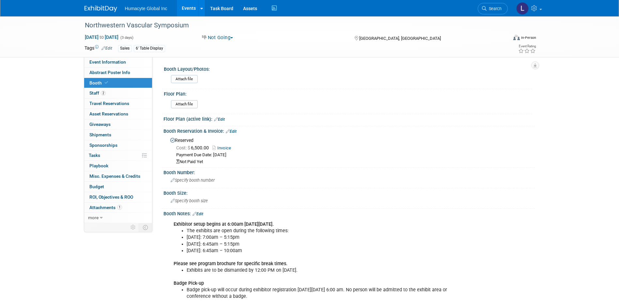
click at [234, 130] on link "Edit" at bounding box center [231, 131] width 11 height 5
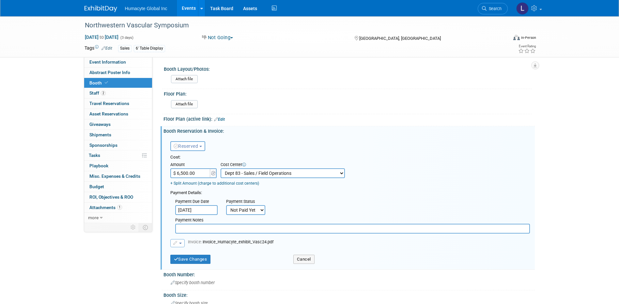
click at [193, 174] on input "$ 6,500.00" at bounding box center [190, 173] width 41 height 10
click at [198, 147] on span "Reserved" at bounding box center [186, 146] width 25 height 5
click at [198, 155] on link "Need to Reserve" at bounding box center [206, 157] width 70 height 9
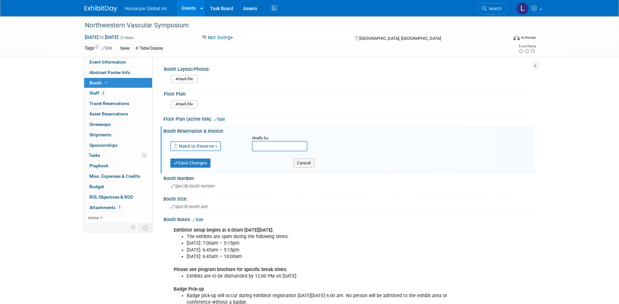
click at [202, 145] on link "Need to Reserve" at bounding box center [194, 146] width 40 height 5
click at [200, 164] on link "Reserved" at bounding box center [206, 166] width 70 height 9
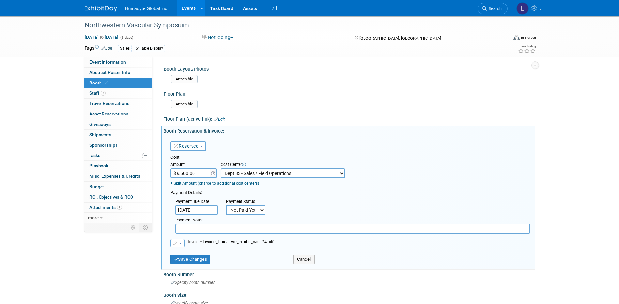
click at [200, 169] on input "$ 6,500.00" at bounding box center [190, 173] width 41 height 10
type input "$"
type input "$ 0.00"
click at [259, 174] on select "-- Not Specified -- Dept 10 - Clinical Dept 11 - Clinical Ops Dept 12 - Medical…" at bounding box center [283, 173] width 124 height 10
click at [221, 168] on select "-- Not Specified -- Dept 10 - Clinical Dept 11 - Clinical Ops Dept 12 - Medical…" at bounding box center [283, 173] width 124 height 10
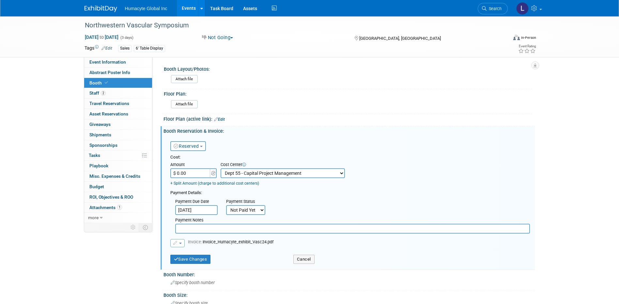
click at [238, 164] on div "Cost Center" at bounding box center [283, 165] width 124 height 7
click at [238, 171] on select "-- Not Specified -- Dept 10 - Clinical Dept 11 - Clinical Ops Dept 12 - Medical…" at bounding box center [283, 173] width 124 height 10
select select "0"
click at [221, 168] on select "-- Not Specified -- Dept 10 - Clinical Dept 11 - Clinical Ops Dept 12 - Medical…" at bounding box center [283, 173] width 124 height 10
click at [178, 244] on button "button" at bounding box center [177, 243] width 14 height 8
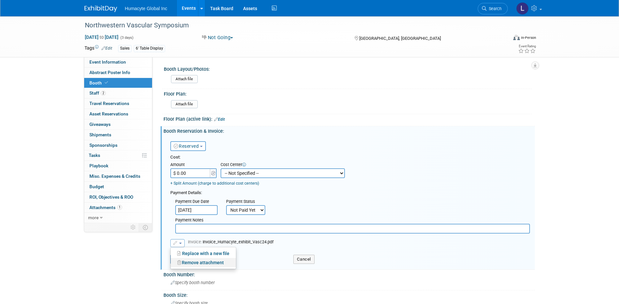
click at [185, 261] on link "Remove attachment" at bounding box center [203, 262] width 65 height 9
click at [240, 256] on div "Save Changes" at bounding box center [226, 258] width 123 height 13
click at [193, 144] on link "Reserved" at bounding box center [186, 146] width 25 height 5
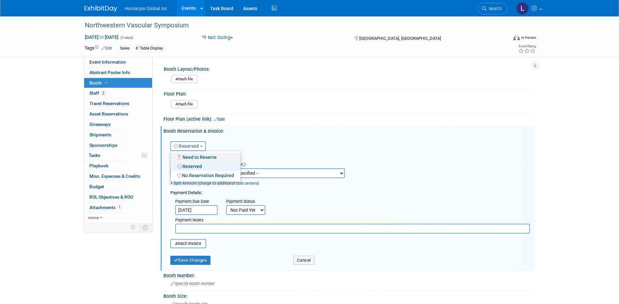
click at [194, 155] on link "Need to Reserve" at bounding box center [206, 157] width 70 height 9
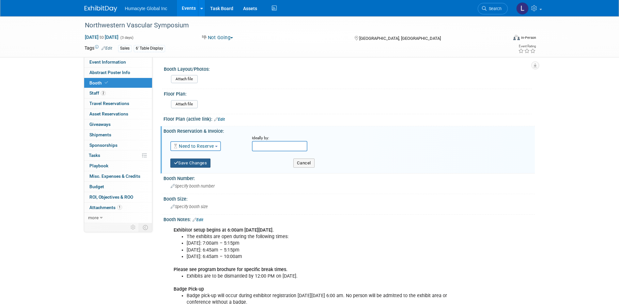
click at [180, 162] on button "Save Changes" at bounding box center [190, 163] width 40 height 9
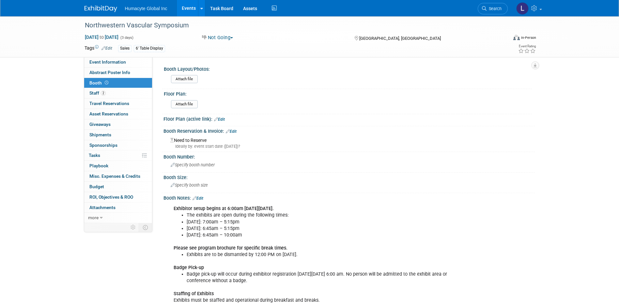
click at [203, 197] on link "Edit" at bounding box center [198, 198] width 11 height 5
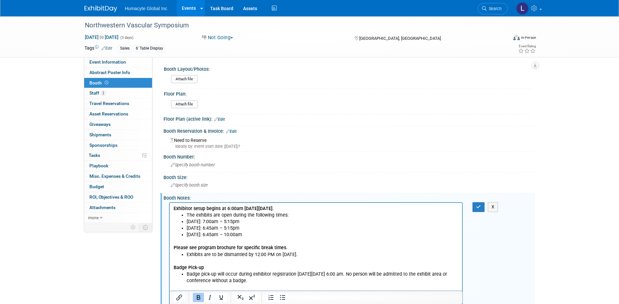
drag, startPoint x: 339, startPoint y: 415, endPoint x: 442, endPoint y: 318, distance: 141.5
click at [442, 304] on html "Exhibitor setup begins at 6:00am on Thursday, December 12. The exhibits are ope…" at bounding box center [315, 253] width 293 height 101
drag, startPoint x: 320, startPoint y: 280, endPoint x: 338, endPoint y: 394, distance: 116.3
click at [169, 203] on html "Exhibitor setup begins at 6:00am on Thursday, December 12. The exhibits are ope…" at bounding box center [315, 253] width 293 height 101
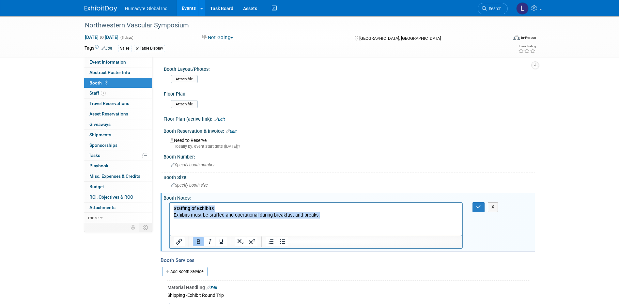
drag, startPoint x: 331, startPoint y: 213, endPoint x: 290, endPoint y: 410, distance: 201.3
click at [169, 207] on html "Staffing of Exhibits Exhibits must be staffed and operational during breakfast …" at bounding box center [315, 211] width 293 height 16
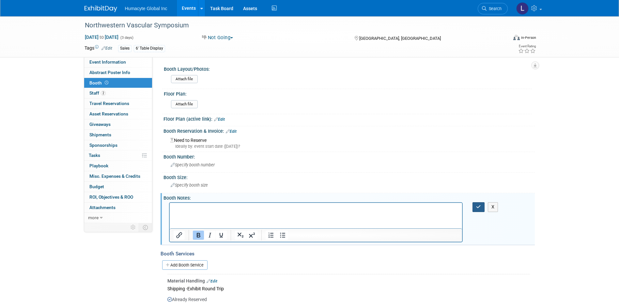
click at [477, 202] on div "Exhibitor setup begins at 6:00am on Thursday, December 12. The exhibits are ope…" at bounding box center [348, 202] width 363 height 3
click at [478, 202] on button "button" at bounding box center [478, 206] width 12 height 9
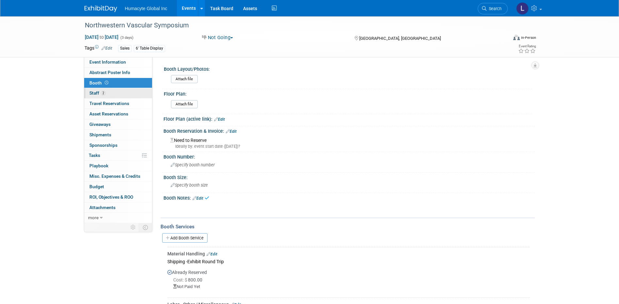
click at [92, 92] on span "Staff 2" at bounding box center [97, 92] width 16 height 5
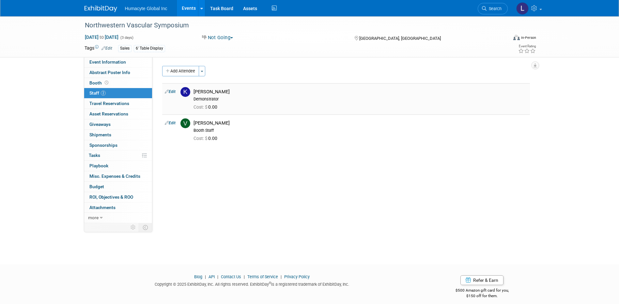
click at [171, 93] on link "Edit" at bounding box center [170, 91] width 11 height 5
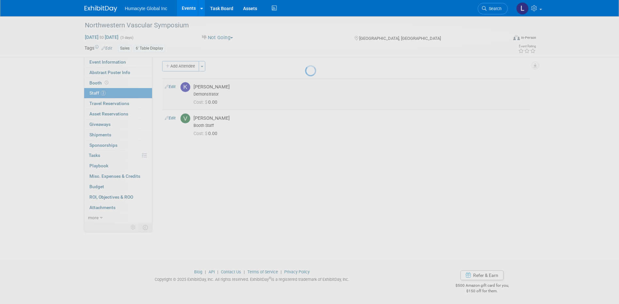
select select "cfebb38e-f370-482a-a084-0757ac9ef8d3"
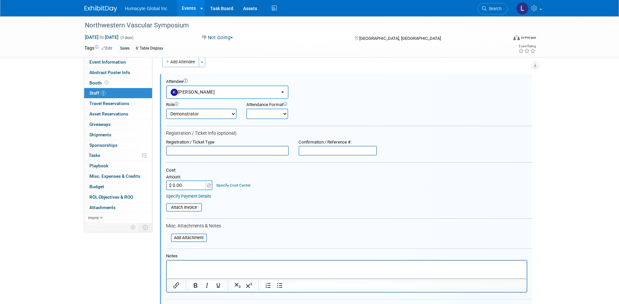
click at [121, 94] on link "2 Staff 2" at bounding box center [118, 93] width 68 height 10
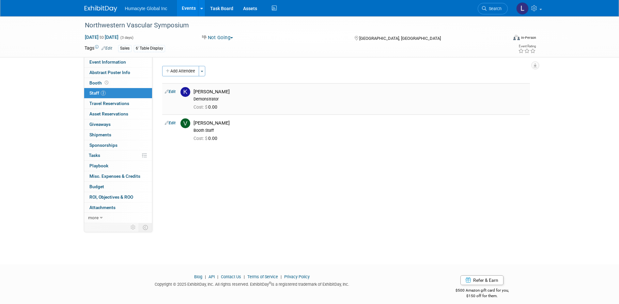
click at [167, 92] on icon at bounding box center [167, 91] width 4 height 7
select select "cfebb38e-f370-482a-a084-0757ac9ef8d3"
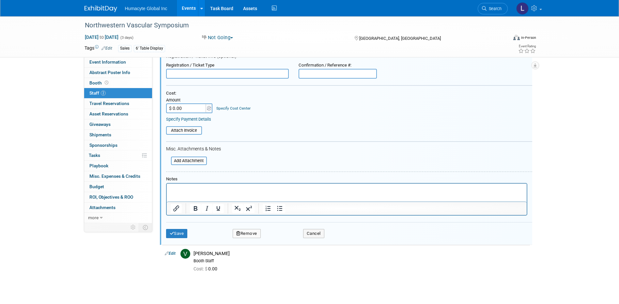
scroll to position [136, 0]
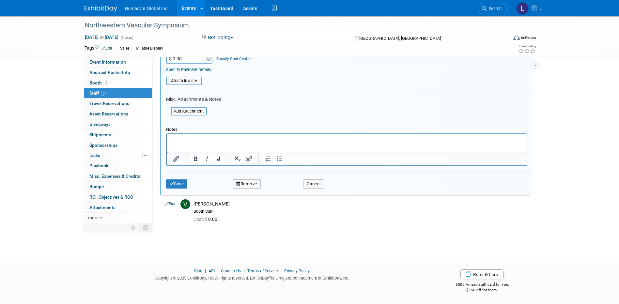
click at [254, 181] on button "Remove" at bounding box center [247, 183] width 28 height 9
click at [280, 190] on link "Yes" at bounding box center [282, 189] width 19 height 10
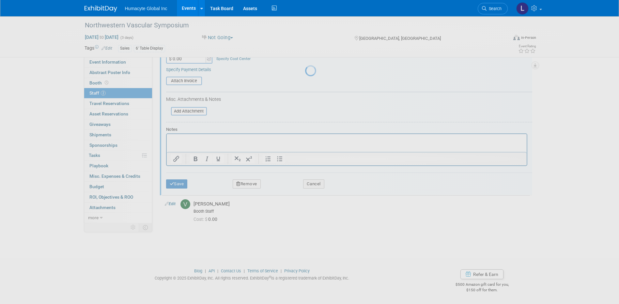
scroll to position [6, 0]
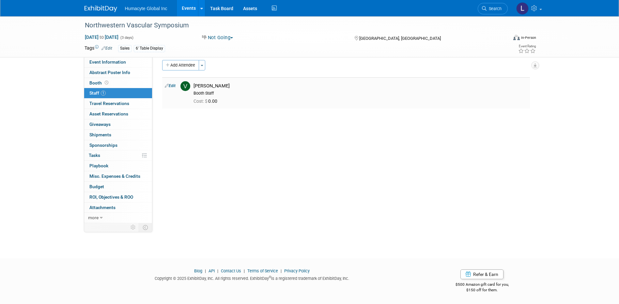
click at [176, 86] on td "Edit" at bounding box center [170, 92] width 16 height 31
click at [173, 85] on link "Edit" at bounding box center [170, 86] width 11 height 5
select select "6610b2a4-1c57-494a-8852-97f52d13be71"
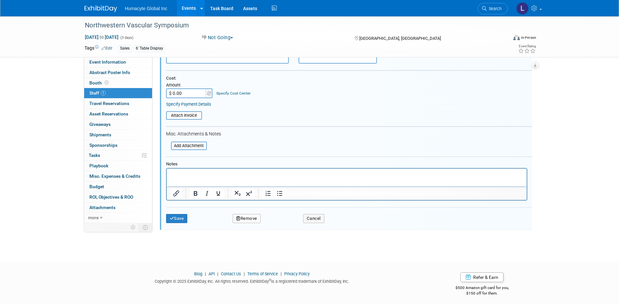
scroll to position [104, 0]
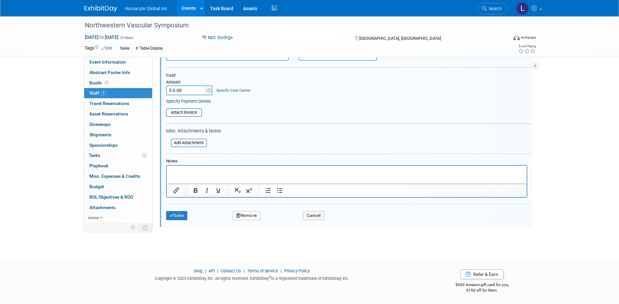
click at [245, 213] on button "Remove" at bounding box center [247, 215] width 28 height 9
click at [279, 222] on icon at bounding box center [278, 222] width 4 height 4
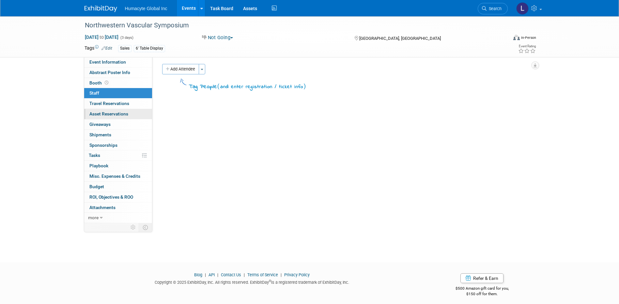
scroll to position [0, 0]
click at [99, 186] on span "Budget" at bounding box center [96, 186] width 15 height 5
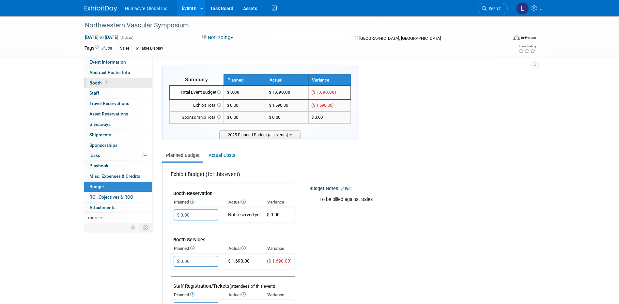
click at [93, 82] on span "Booth" at bounding box center [99, 82] width 20 height 5
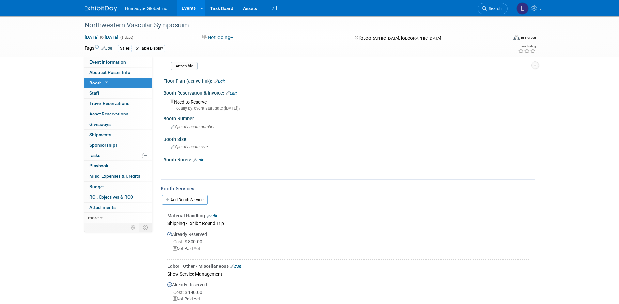
scroll to position [131, 0]
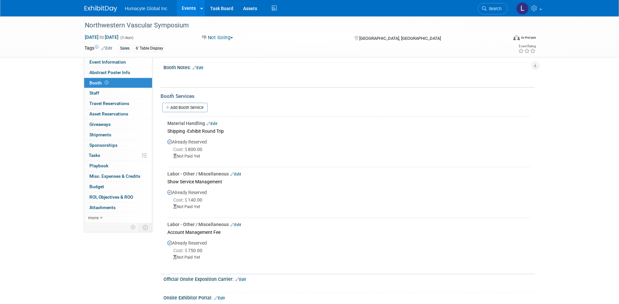
click at [216, 122] on link "Edit" at bounding box center [212, 123] width 11 height 5
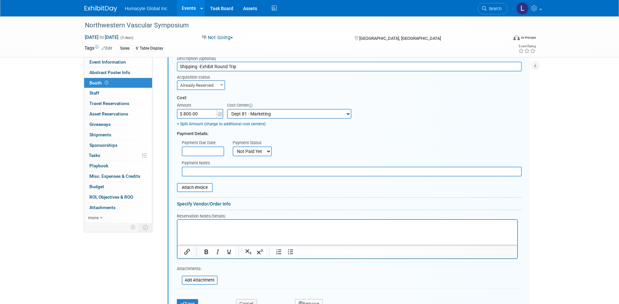
scroll to position [271, 0]
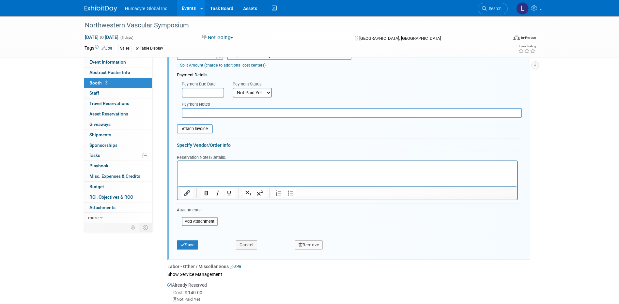
click at [308, 247] on button "Remove" at bounding box center [309, 244] width 28 height 9
click at [339, 250] on icon at bounding box center [341, 251] width 4 height 4
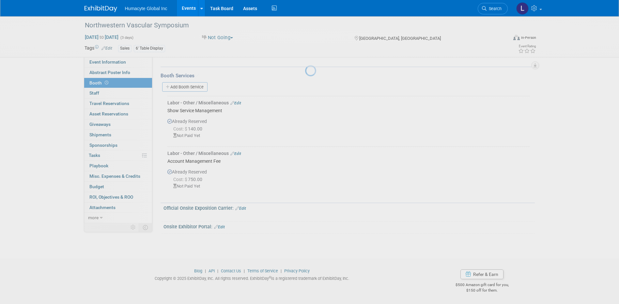
scroll to position [151, 0]
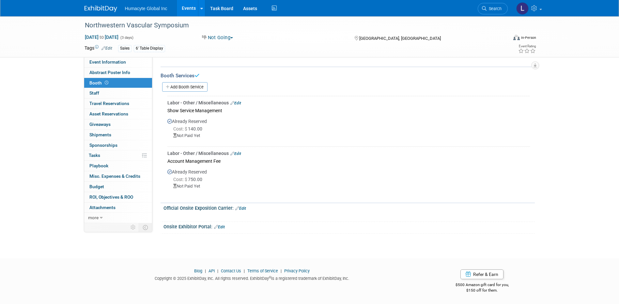
click at [237, 103] on link "Edit" at bounding box center [235, 103] width 11 height 5
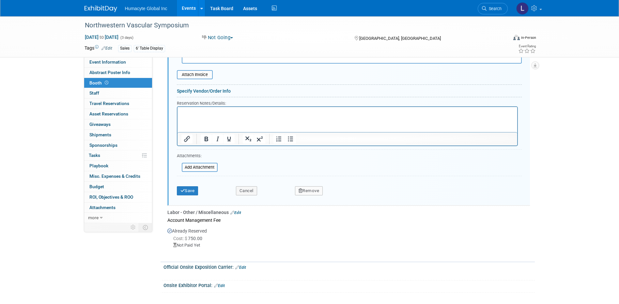
scroll to position [336, 0]
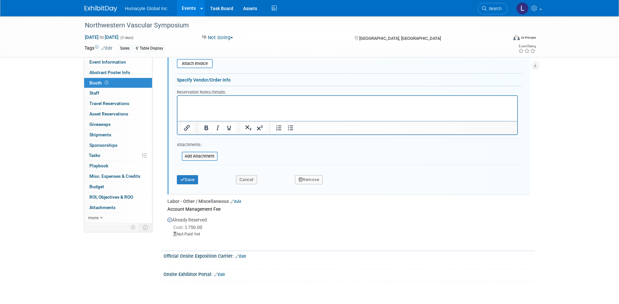
click at [308, 182] on button "Remove" at bounding box center [309, 179] width 28 height 9
click at [198, 181] on button "Save" at bounding box center [188, 179] width 22 height 9
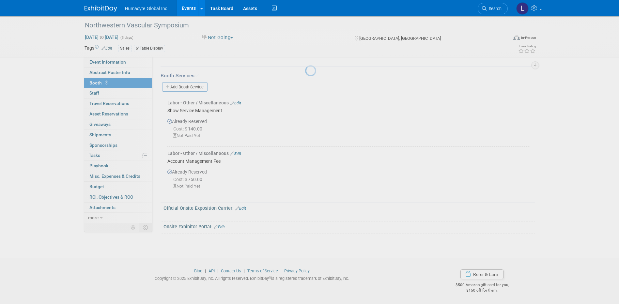
scroll to position [151, 0]
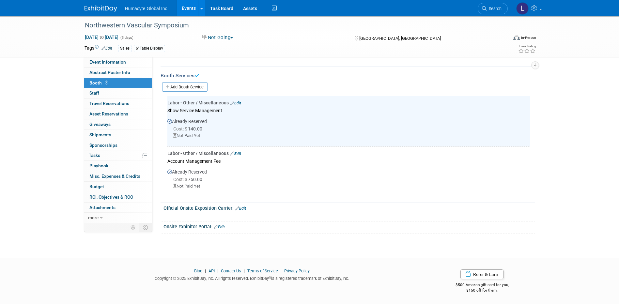
click at [238, 152] on link "Edit" at bounding box center [235, 153] width 11 height 5
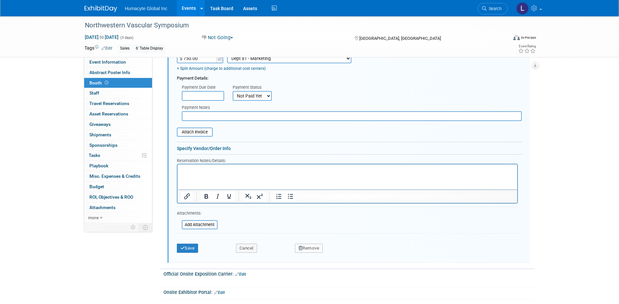
scroll to position [322, 0]
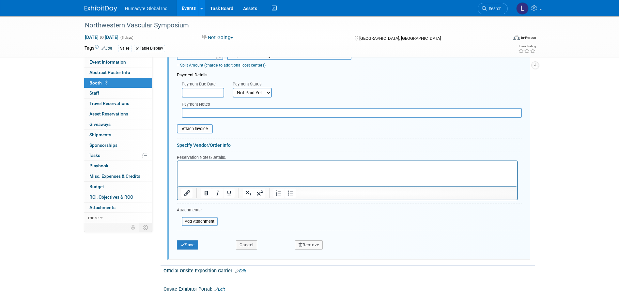
click at [302, 244] on button "Remove" at bounding box center [309, 244] width 28 height 9
click at [342, 254] on link "Yes" at bounding box center [345, 250] width 19 height 10
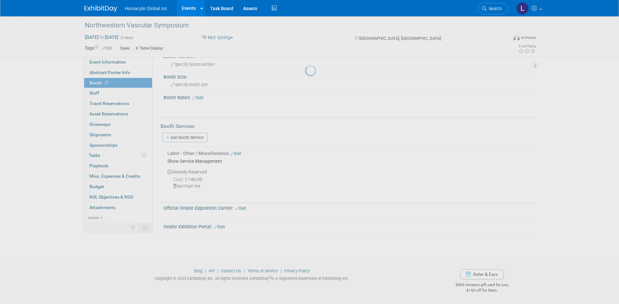
scroll to position [101, 0]
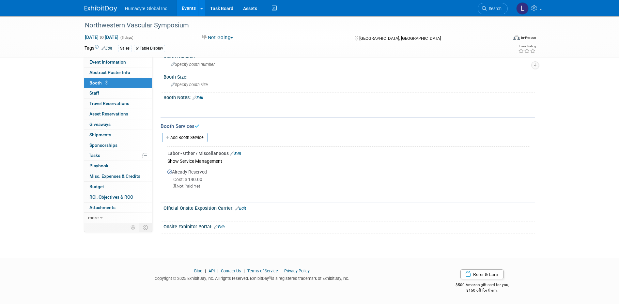
click at [239, 154] on link "Edit" at bounding box center [235, 153] width 11 height 5
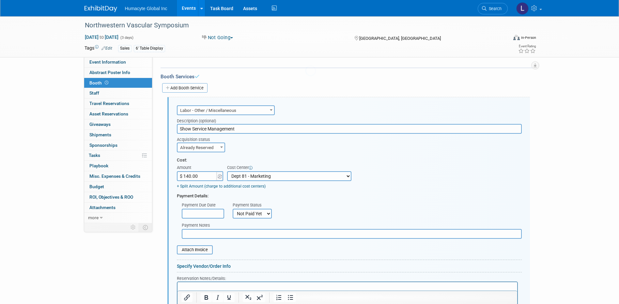
scroll to position [0, 0]
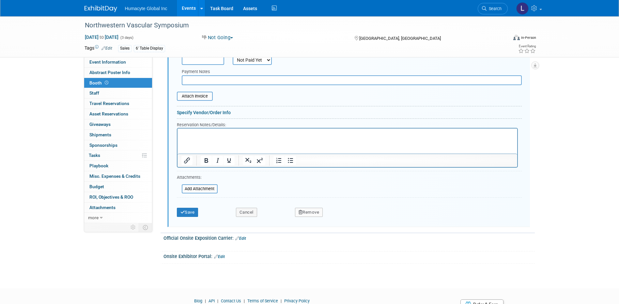
click at [304, 214] on button "Remove" at bounding box center [309, 212] width 28 height 9
click at [342, 221] on link "Yes" at bounding box center [345, 217] width 19 height 10
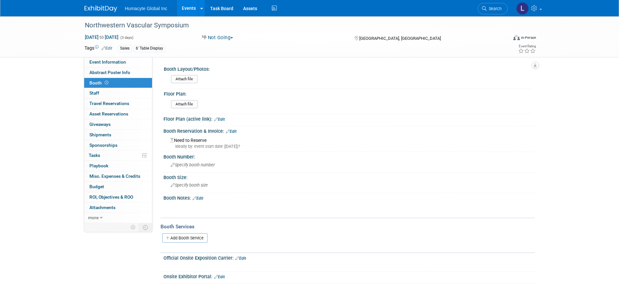
click at [259, 46] on div "Sales 6' Table Display" at bounding box center [288, 48] width 341 height 7
click at [264, 73] on div "Attach file" at bounding box center [350, 79] width 363 height 15
click at [23, 127] on div "Northwestern Vascular Symposium Dec 4, 2025 to Dec 6, 2025 (3 days) Dec 4, 2025…" at bounding box center [309, 156] width 619 height 281
click at [189, 6] on link "Events" at bounding box center [189, 8] width 24 height 16
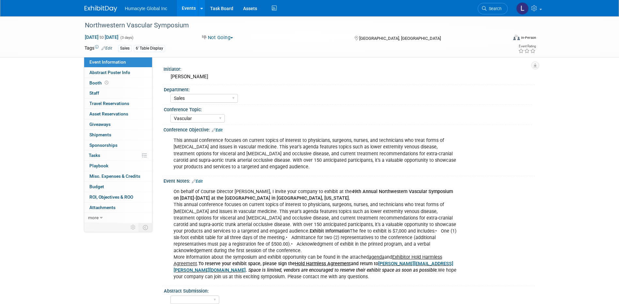
select select "Sales"
select select "Vascular"
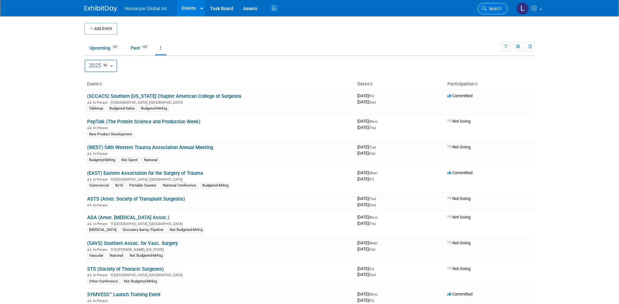
click at [492, 4] on link "Search" at bounding box center [493, 8] width 30 height 11
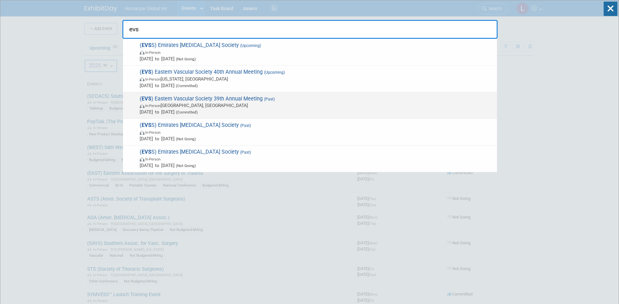
type input "evs"
click at [178, 108] on span "In-Person Nashville, TN" at bounding box center [317, 105] width 354 height 7
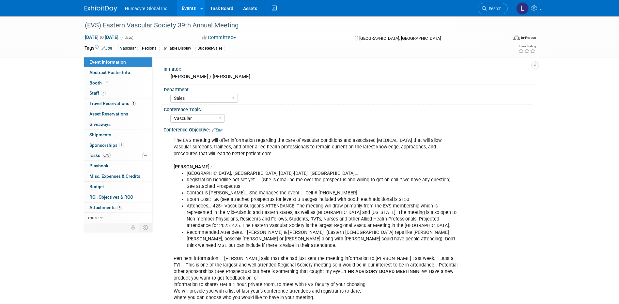
select select "Sales"
select select "Vascular"
click at [100, 145] on span "Sponsorships 1" at bounding box center [106, 145] width 35 height 5
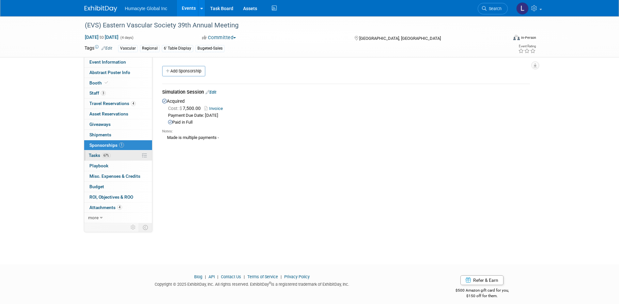
click at [100, 154] on span "Tasks 67%" at bounding box center [100, 155] width 22 height 5
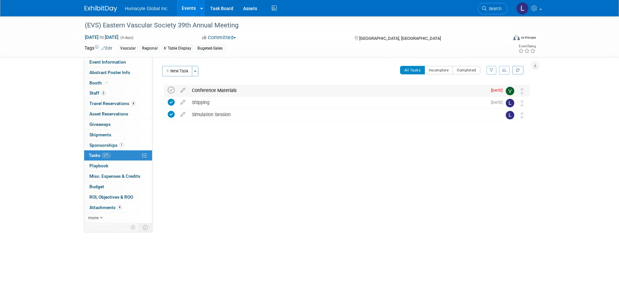
click at [171, 93] on icon at bounding box center [171, 90] width 7 height 7
click at [94, 91] on span "Staff 3" at bounding box center [97, 92] width 16 height 5
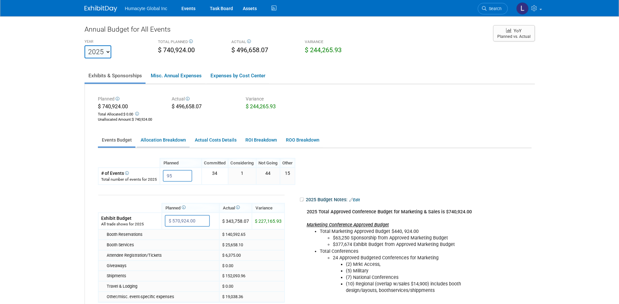
click at [157, 142] on link "Allocation Breakdown" at bounding box center [163, 140] width 53 height 13
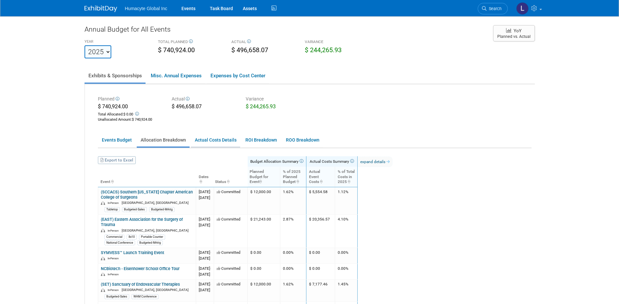
click at [213, 140] on link "Actual Costs Details" at bounding box center [215, 140] width 49 height 13
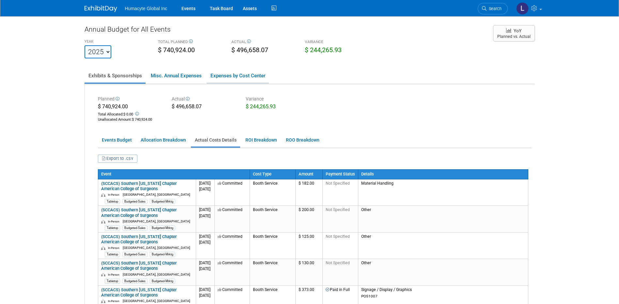
click at [229, 76] on link "Expenses by Cost Center" at bounding box center [238, 76] width 62 height 14
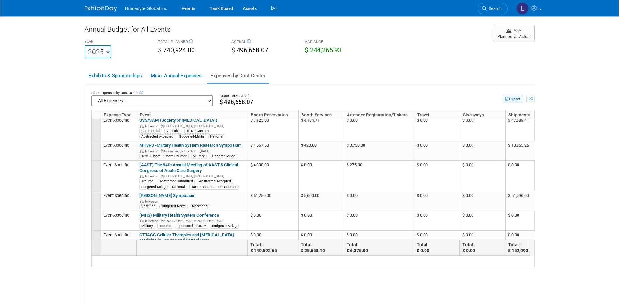
click at [514, 96] on button "Export" at bounding box center [513, 99] width 20 height 9
click at [187, 9] on link "Events" at bounding box center [189, 8] width 24 height 16
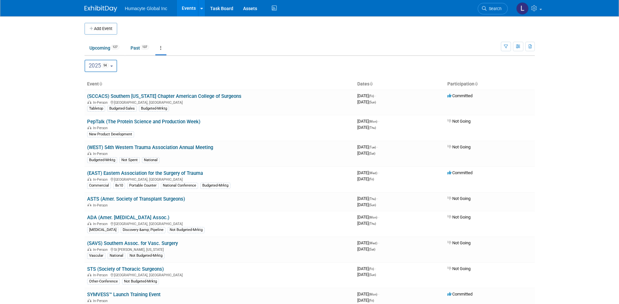
click at [113, 64] on button "2025 94" at bounding box center [101, 66] width 33 height 12
click at [114, 64] on button "2025 94" at bounding box center [101, 66] width 33 height 12
drag, startPoint x: 125, startPoint y: 55, endPoint x: 139, endPoint y: 57, distance: 14.9
click at [124, 55] on li "Upcoming 127" at bounding box center [105, 49] width 40 height 14
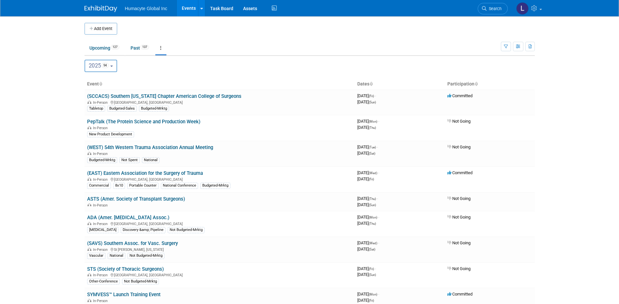
click at [163, 53] on link at bounding box center [160, 48] width 11 height 12
click at [174, 66] on span "Past and Upcoming" at bounding box center [181, 66] width 39 height 5
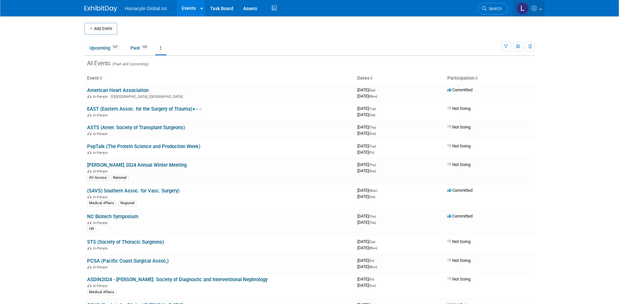
click at [537, 10] on icon at bounding box center [535, 8] width 8 height 6
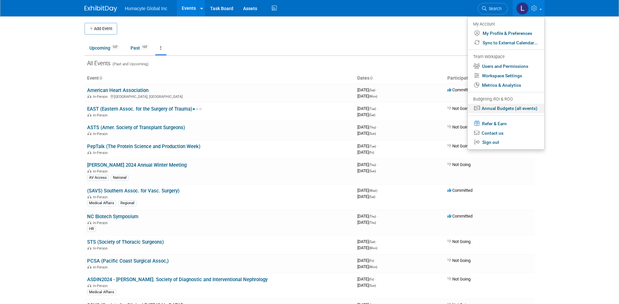
click at [504, 109] on link "Annual Budgets (all events)" at bounding box center [506, 108] width 77 height 9
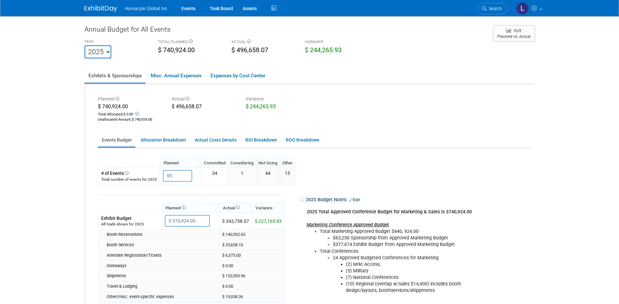
click at [108, 48] on select "2022 2023 2024 2025 2026 2027 2028 2029 2030 2031" at bounding box center [98, 51] width 27 height 13
click at [481, 166] on div "Planned Committed Considering Not Going Other 95 X X X" at bounding box center [313, 273] width 430 height 230
click at [190, 9] on link "Events" at bounding box center [189, 8] width 24 height 16
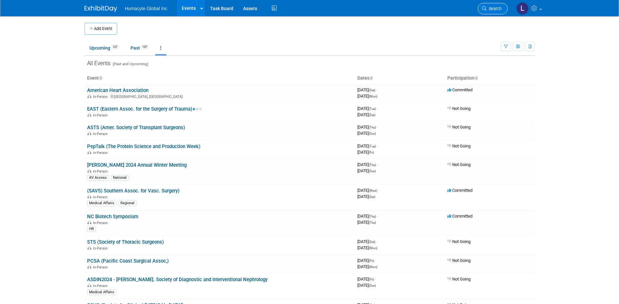
click at [495, 11] on link "Search" at bounding box center [493, 8] width 30 height 11
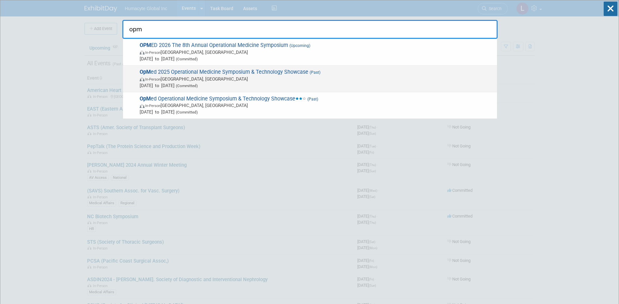
type input "opm"
click at [211, 74] on span "OpM ed 2025 Operational Medicine Symposium & Technology Showcase (Past) In-Pers…" at bounding box center [316, 79] width 356 height 20
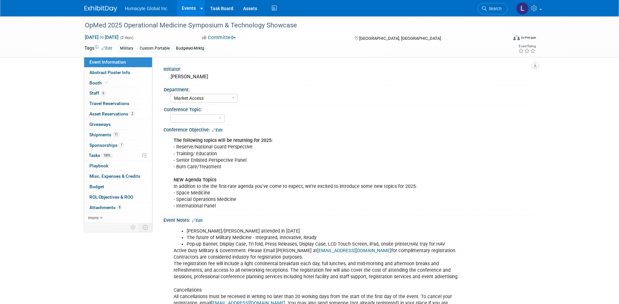
select select "Market Access"
click at [103, 186] on span "Budget" at bounding box center [96, 186] width 15 height 5
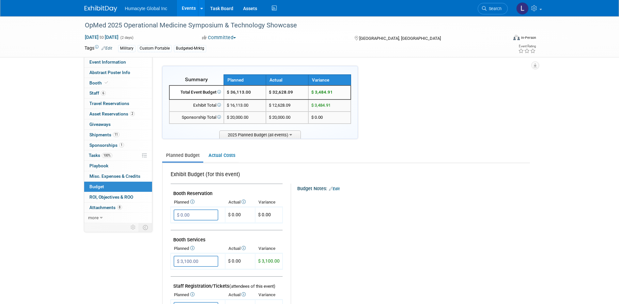
click at [283, 92] on td "$ 32,628.09" at bounding box center [287, 92] width 42 height 14
click at [468, 143] on div "Planned Budget Actual Costs" at bounding box center [346, 152] width 368 height 21
click at [534, 11] on icon at bounding box center [535, 8] width 8 height 6
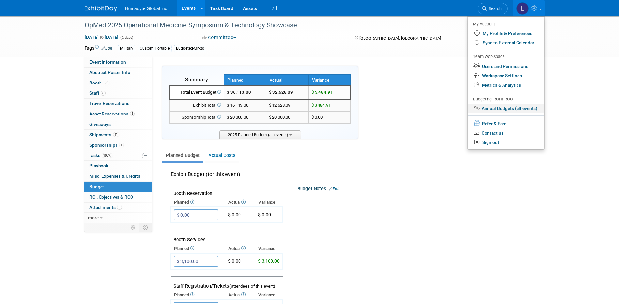
click at [498, 108] on link "Annual Budgets (all events)" at bounding box center [506, 108] width 77 height 9
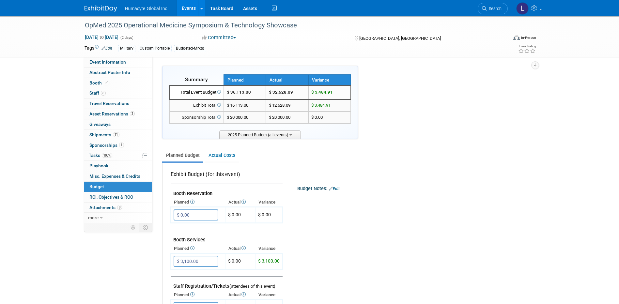
click at [188, 9] on link "Events" at bounding box center [189, 8] width 24 height 16
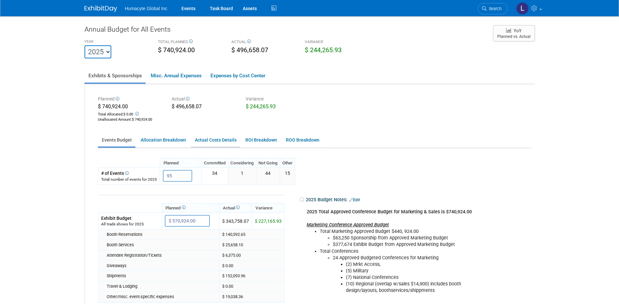
click at [214, 141] on link "Actual Costs Details" at bounding box center [215, 140] width 49 height 13
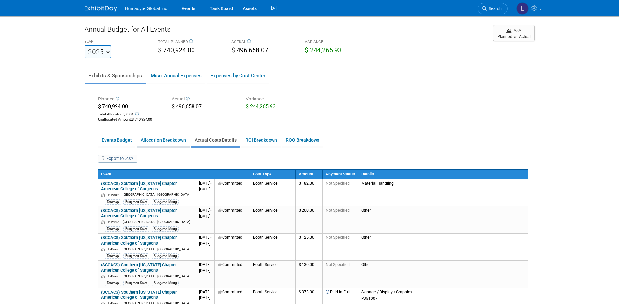
click at [163, 139] on link "Allocation Breakdown" at bounding box center [163, 140] width 53 height 13
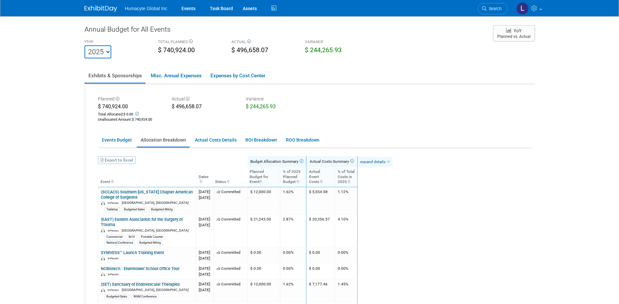
click at [393, 158] on link "expand details" at bounding box center [375, 162] width 35 height 10
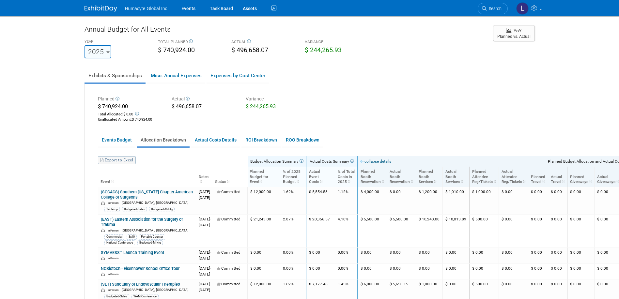
click at [114, 161] on link "Export to Excel" at bounding box center [117, 160] width 38 height 8
click at [221, 76] on link "Expenses by Cost Center" at bounding box center [238, 76] width 62 height 14
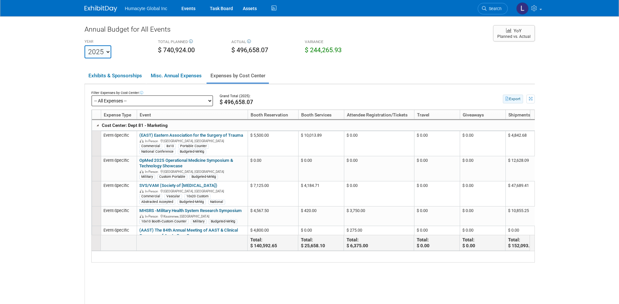
click at [515, 101] on button "Export" at bounding box center [513, 99] width 20 height 9
click at [337, 266] on div "Filter Expenses by Cost Center: -- All Expenses -- -- Cost Center Not Specified…" at bounding box center [310, 196] width 450 height 224
click at [70, 151] on body "Humacyte Global Inc Events Task Board Assets Activity Feed" at bounding box center [309, 152] width 619 height 304
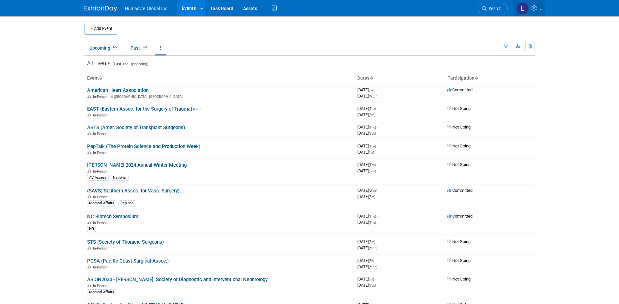
click at [543, 5] on link at bounding box center [529, 8] width 32 height 16
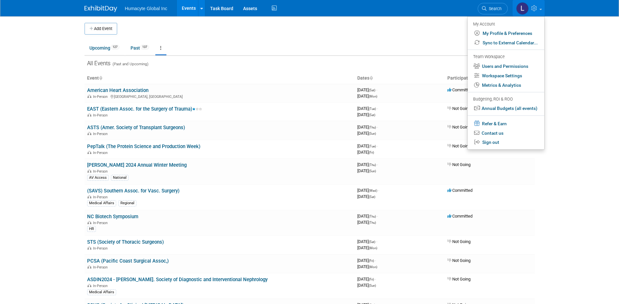
click at [497, 113] on li at bounding box center [506, 114] width 77 height 2
click at [495, 108] on link "Annual Budgets (all events)" at bounding box center [506, 108] width 77 height 9
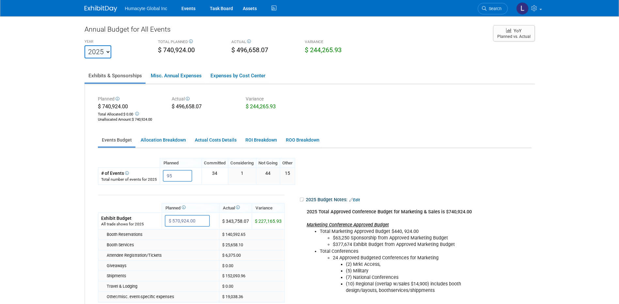
click at [112, 141] on link "Events Budget" at bounding box center [117, 140] width 38 height 13
click at [169, 195] on td at bounding box center [191, 199] width 186 height 8
click at [172, 76] on link "Misc. Annual Expenses" at bounding box center [176, 76] width 58 height 14
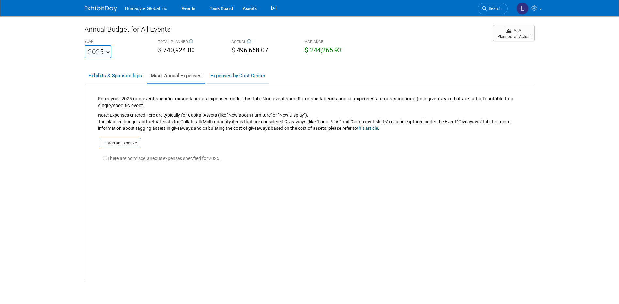
click at [224, 73] on link "Expenses by Cost Center" at bounding box center [238, 76] width 62 height 14
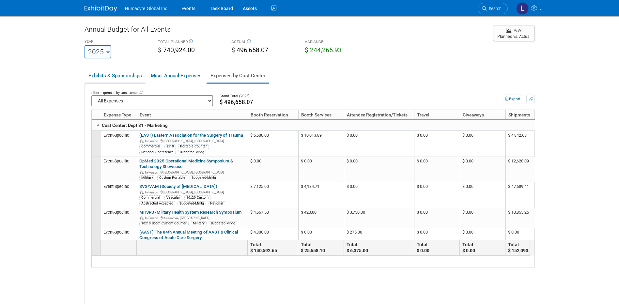
click at [114, 75] on link "Exhibits & Sponsorships" at bounding box center [115, 76] width 61 height 14
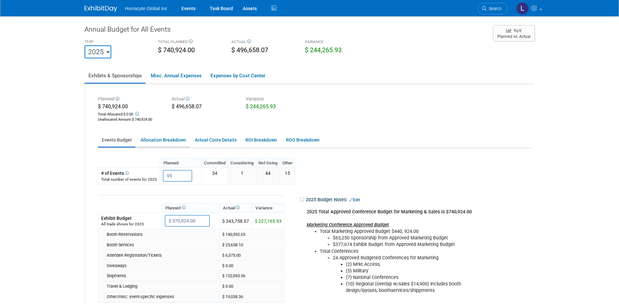
click at [163, 141] on link "Allocation Breakdown" at bounding box center [163, 140] width 53 height 13
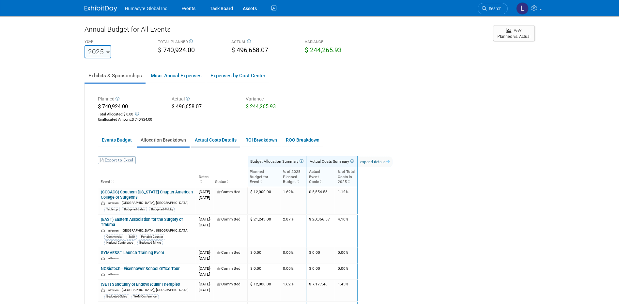
click at [220, 142] on link "Actual Costs Details" at bounding box center [215, 140] width 49 height 13
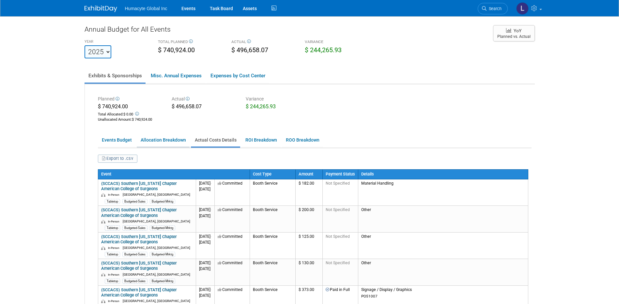
click at [162, 139] on link "Allocation Breakdown" at bounding box center [163, 140] width 53 height 13
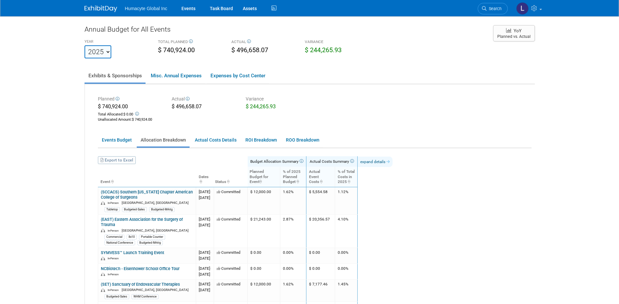
click at [393, 165] on link "expand details" at bounding box center [375, 162] width 35 height 10
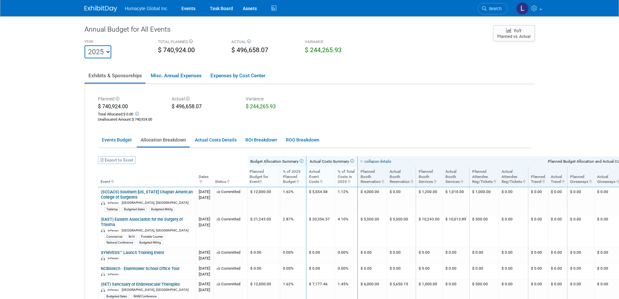
click at [113, 136] on link "Events Budget" at bounding box center [117, 140] width 38 height 13
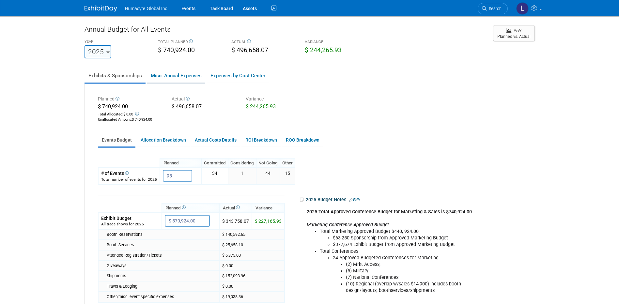
click at [173, 78] on link "Misc. Annual Expenses" at bounding box center [176, 76] width 58 height 14
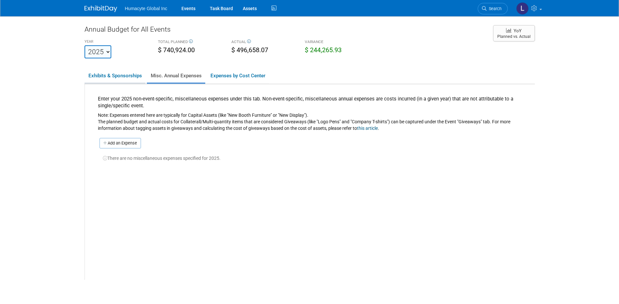
click at [107, 73] on link "Exhibits & Sponsorships" at bounding box center [115, 76] width 61 height 14
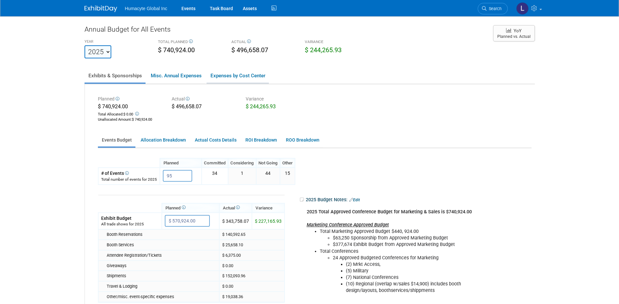
click at [220, 76] on link "Expenses by Cost Center" at bounding box center [238, 76] width 62 height 14
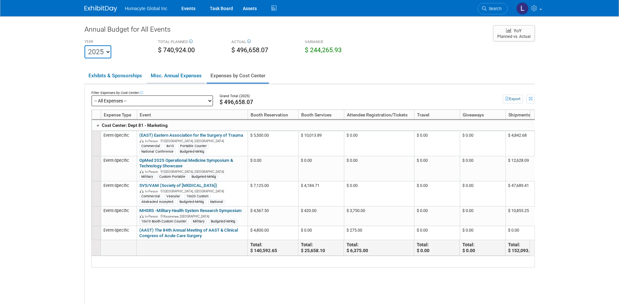
click at [155, 77] on link "Misc. Annual Expenses" at bounding box center [176, 76] width 58 height 14
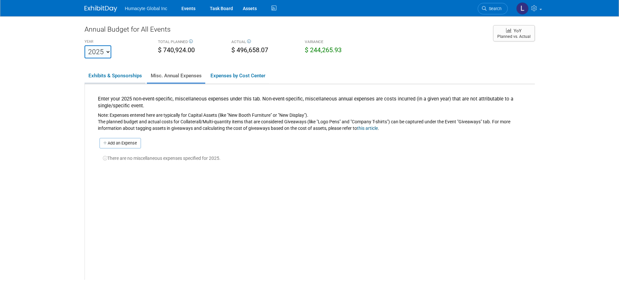
click at [110, 70] on link "Exhibits & Sponsorships" at bounding box center [115, 76] width 61 height 14
